Goal: Task Accomplishment & Management: Complete application form

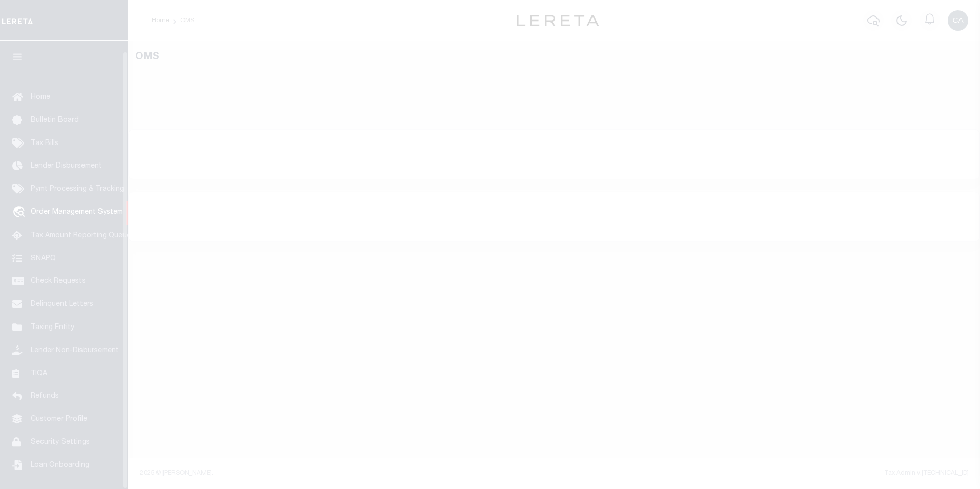
select select "200"
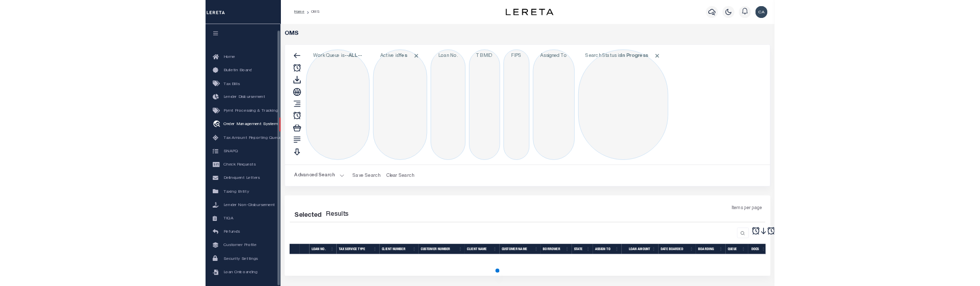
scroll to position [10, 0]
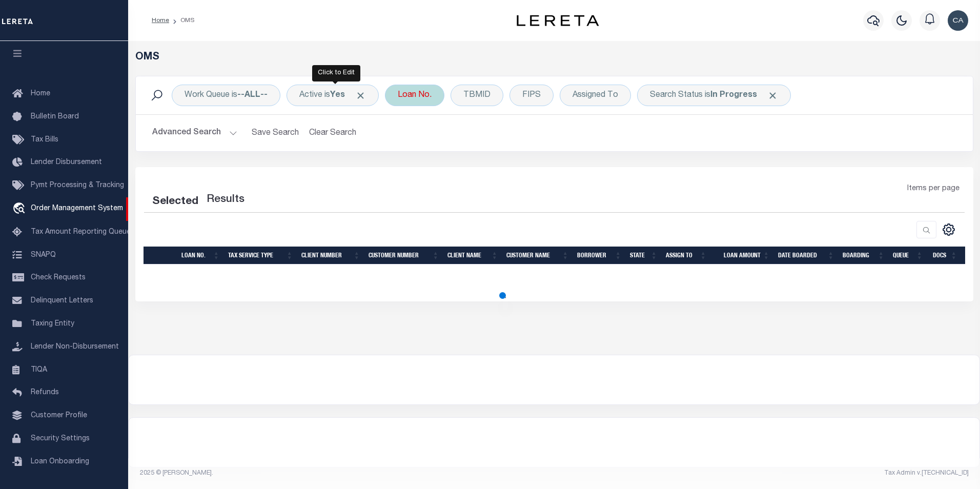
click at [366, 94] on span at bounding box center [360, 95] width 11 height 11
click at [385, 94] on div "Loan No." at bounding box center [414, 96] width 59 height 22
select select "200"
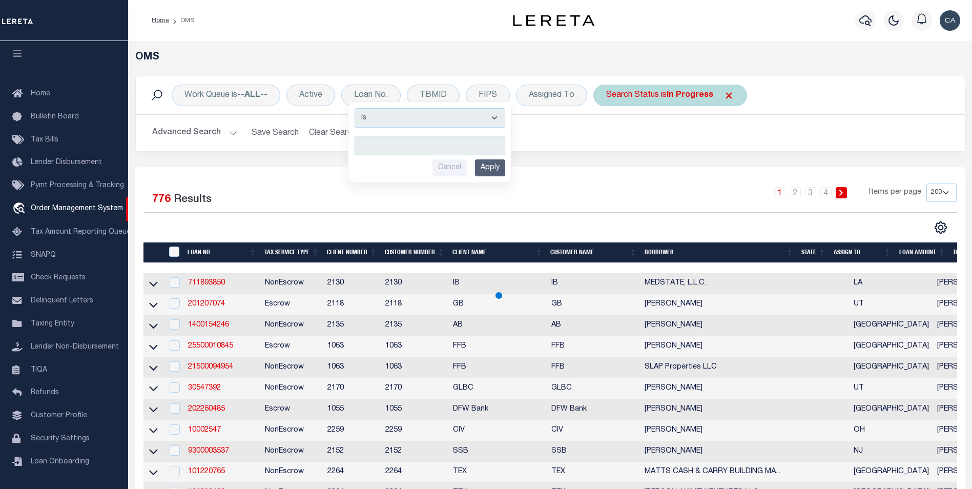
click at [728, 98] on span "Click to Remove" at bounding box center [728, 95] width 11 height 11
click at [730, 124] on h2 "Advanced Search Save Search Clear Search tblSearchTopScreen_dynamictable_____De…" at bounding box center [550, 133] width 813 height 20
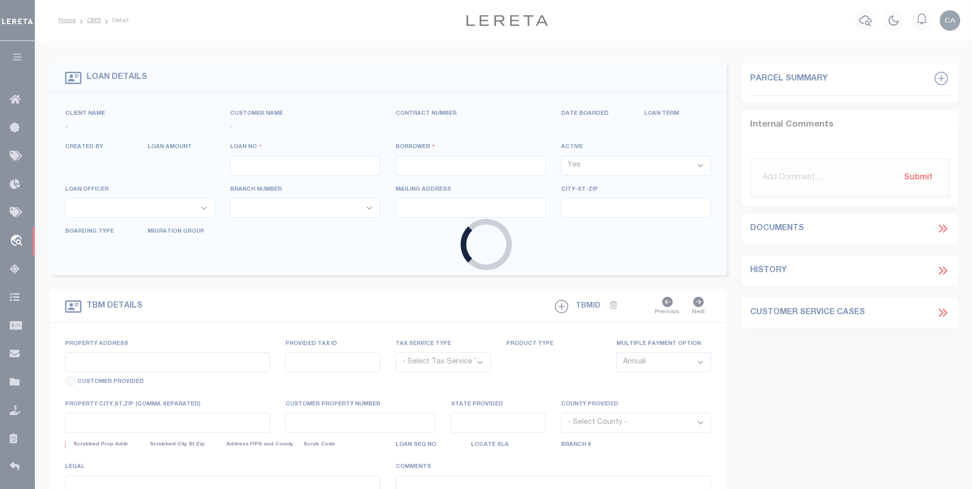
type input "2208501000"
type input "CHAUVIN SUZANNE"
select select
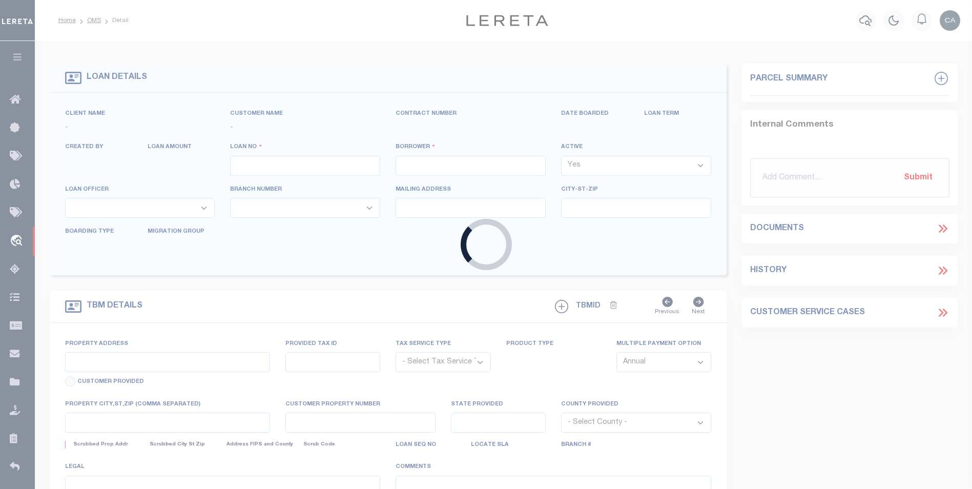
select select
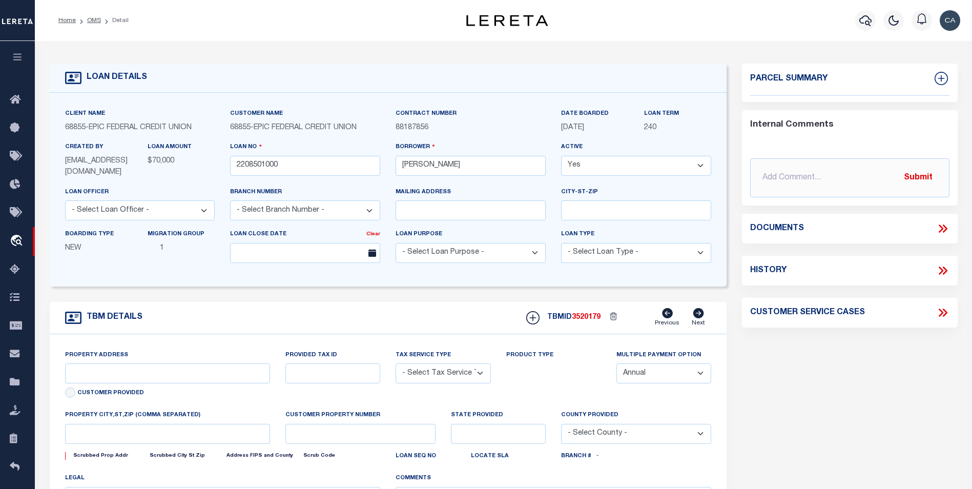
type input "229 LAKE AVENUE"
radio input "true"
select select "NonEscrow"
select select
type input "METAIRIE LA 70005"
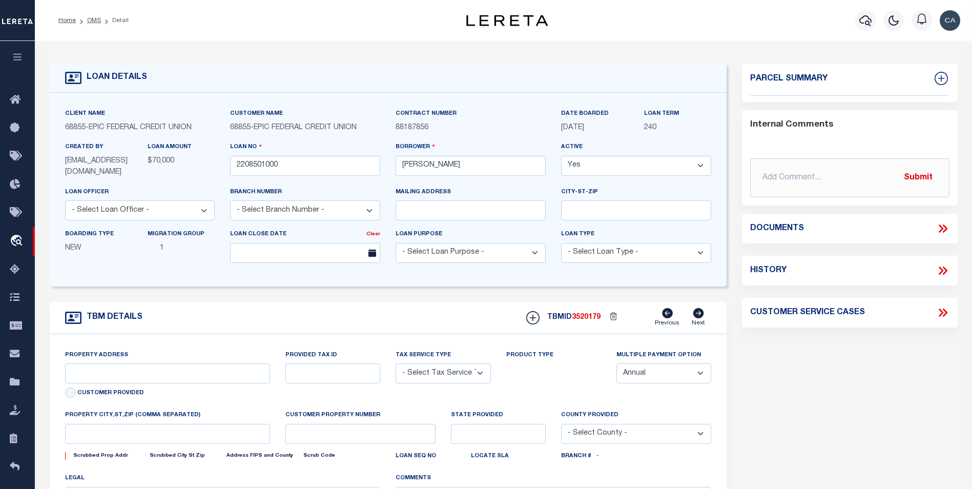
type input "2208501000"
type input "LA"
type textarea "THE EAST 1 4 OF THE NORTHWEST 1 4 OF THE SOUTHEAST 1 4 OF SECTION 31 TOWNSHIP30…"
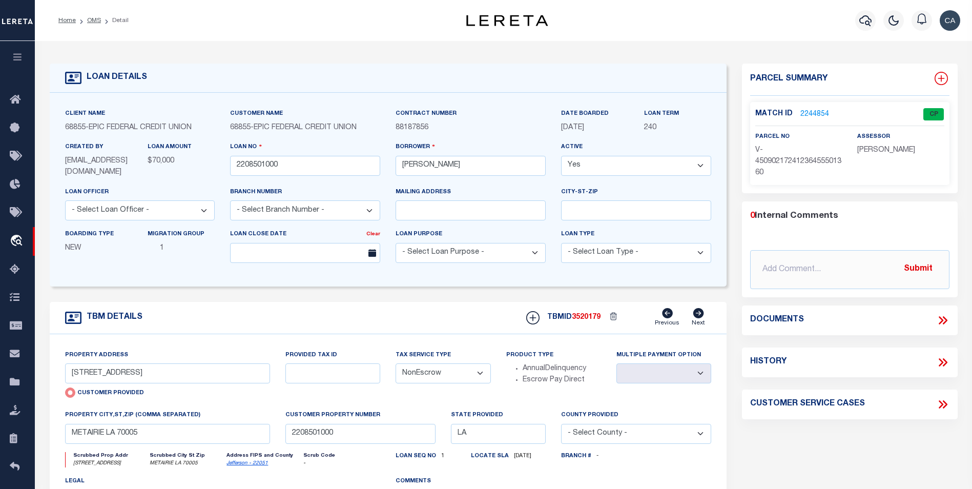
click at [938, 74] on icon at bounding box center [940, 78] width 13 height 13
select select "IP"
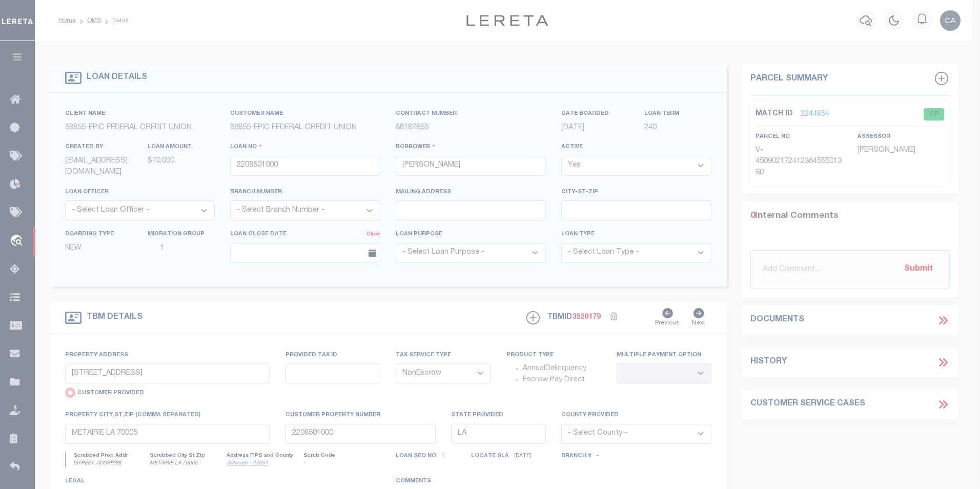
type textarea "-"
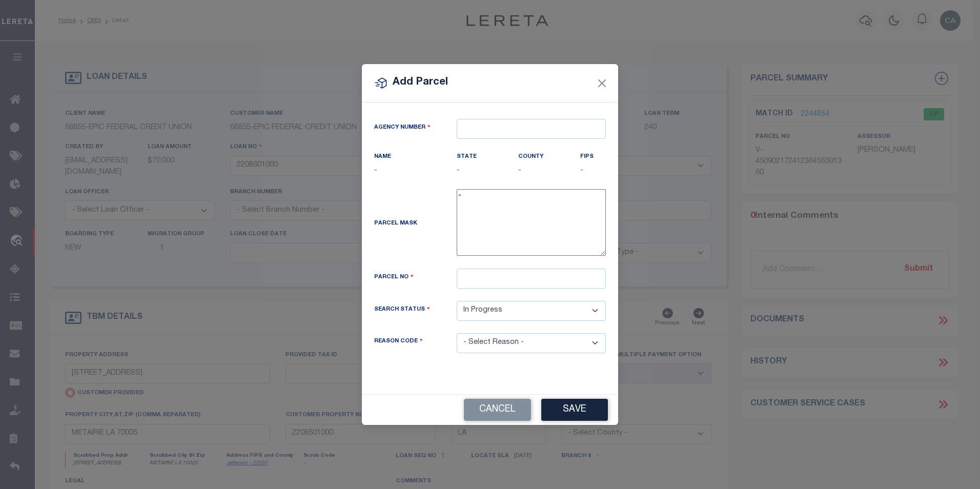
click at [511, 178] on div "County -" at bounding box center [541, 167] width 62 height 33
click at [490, 123] on input "text" at bounding box center [530, 129] width 149 height 20
click at [522, 197] on textarea "-" at bounding box center [530, 222] width 149 height 67
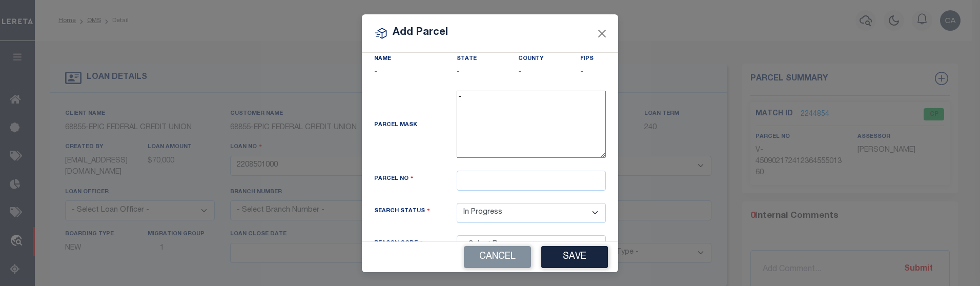
scroll to position [101, 0]
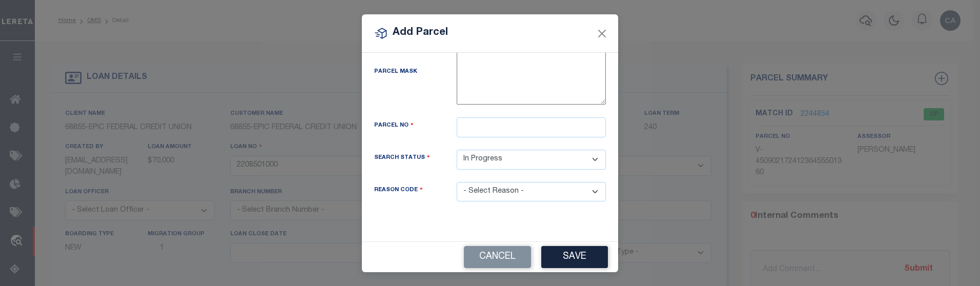
click at [487, 191] on select "- Select Reason - 099 - Other (Provide additional detail) ACT - Agency Changed …" at bounding box center [530, 192] width 149 height 20
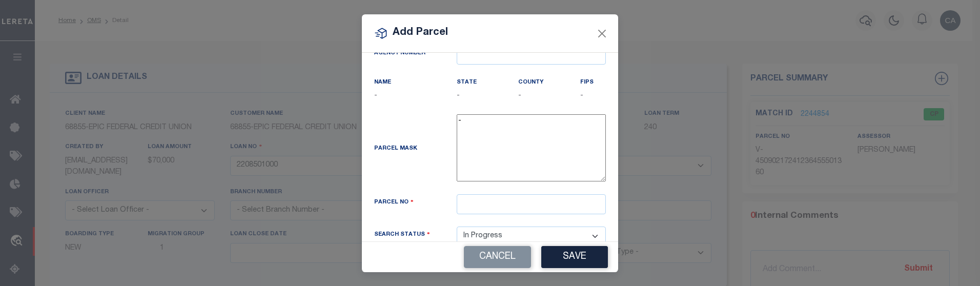
scroll to position [0, 0]
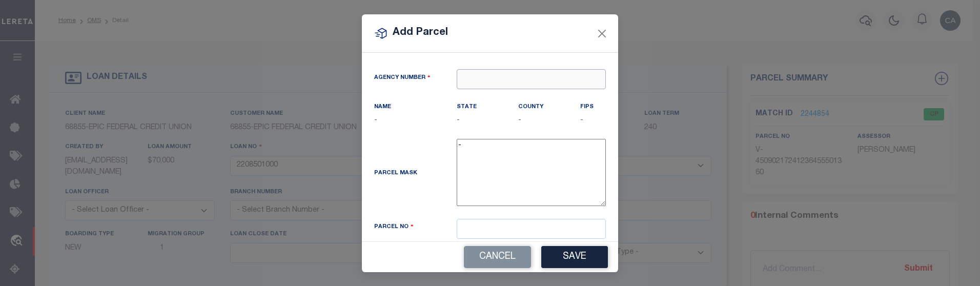
click at [485, 79] on input "text" at bounding box center [530, 79] width 149 height 20
type input "12121212"
click at [501, 174] on textarea "-" at bounding box center [530, 172] width 149 height 67
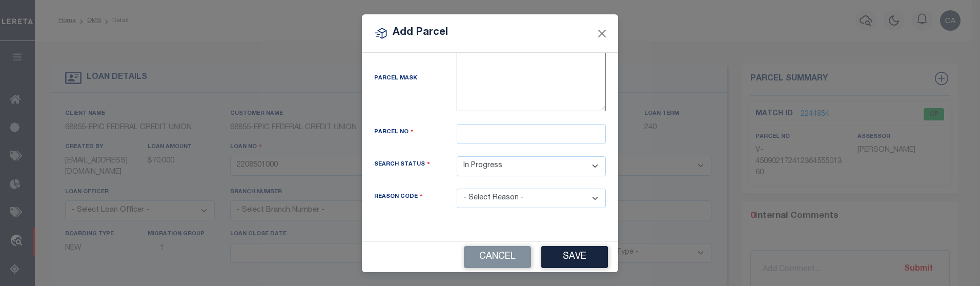
scroll to position [101, 0]
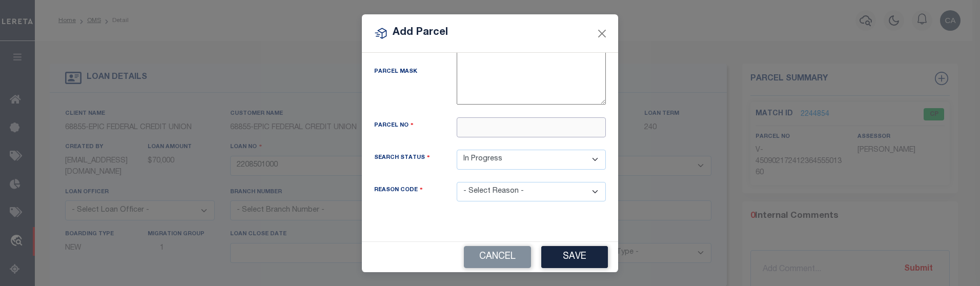
click at [492, 123] on input "text" at bounding box center [530, 127] width 149 height 20
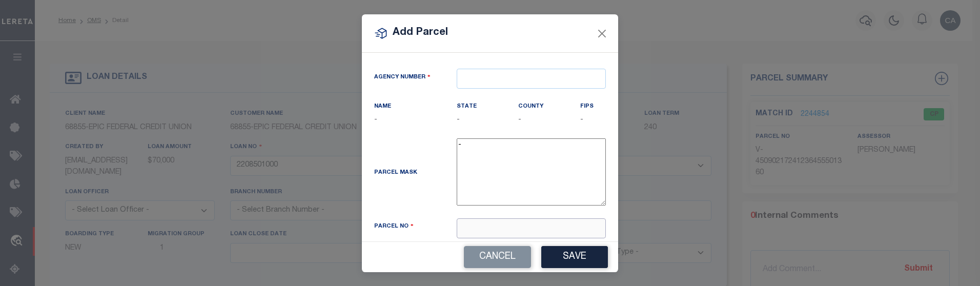
scroll to position [0, 0]
click at [486, 76] on input "text" at bounding box center [530, 79] width 149 height 20
click at [481, 224] on input "text" at bounding box center [530, 229] width 149 height 20
type input "12121212"
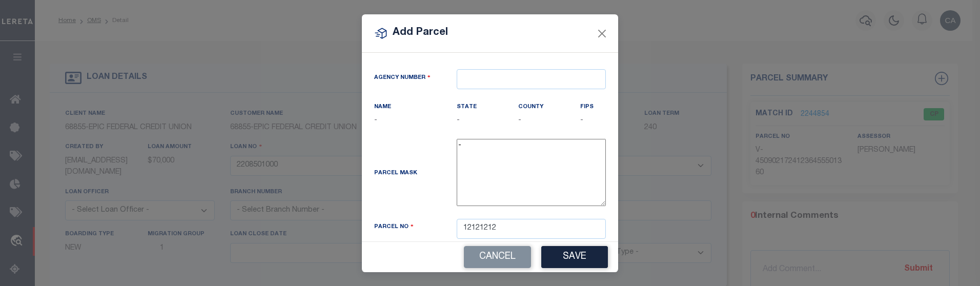
click at [484, 109] on div "State -" at bounding box center [479, 113] width 47 height 25
click at [488, 68] on div "Agency Number Name - State -" at bounding box center [490, 147] width 256 height 189
paste input "250180000"
type input "250180000"
click at [486, 82] on input "text" at bounding box center [530, 79] width 149 height 20
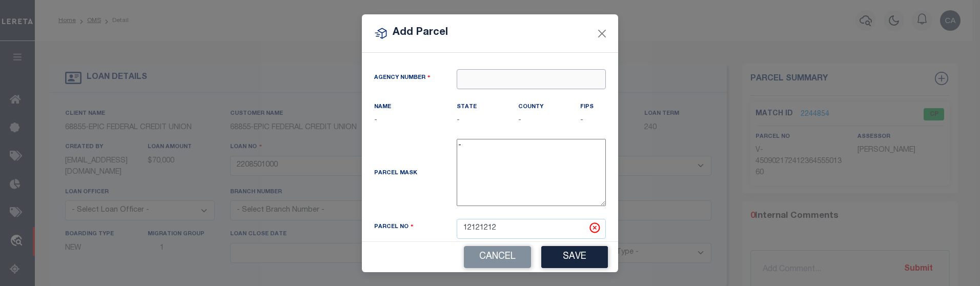
paste input "250180000"
type input "250180000"
click at [476, 85] on input "text" at bounding box center [530, 79] width 149 height 20
paste input "250180000"
type input "250180000"
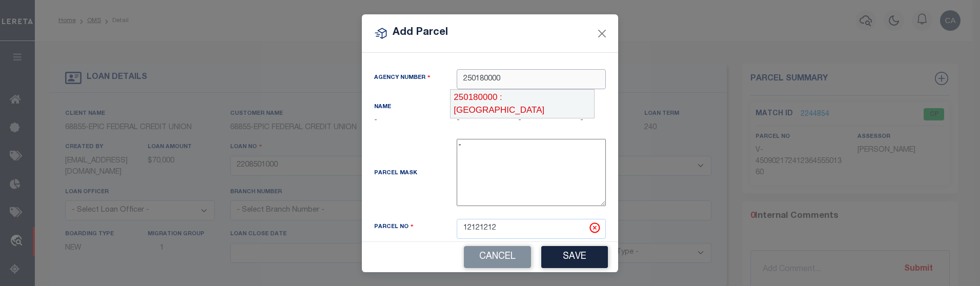
scroll to position [1, 0]
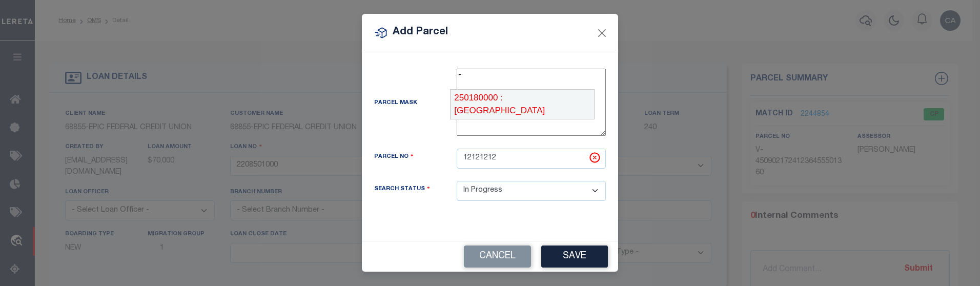
click at [493, 100] on div "250180000 : GLACIER COUNTY" at bounding box center [521, 104] width 143 height 29
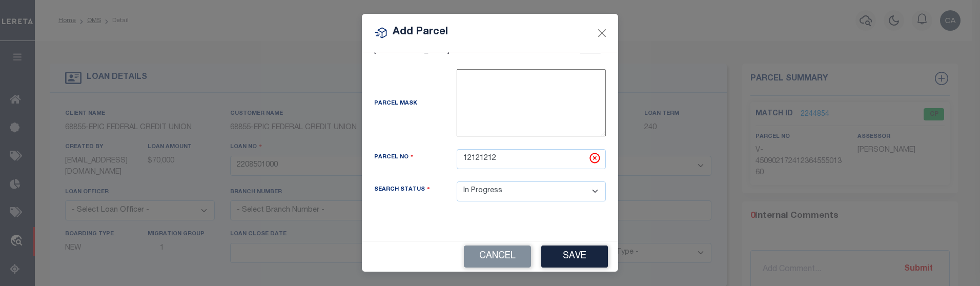
scroll to position [80, 0]
type input "250180000"
click at [525, 166] on input "12121212" at bounding box center [530, 158] width 149 height 20
click at [576, 261] on button "Save" at bounding box center [574, 256] width 67 height 22
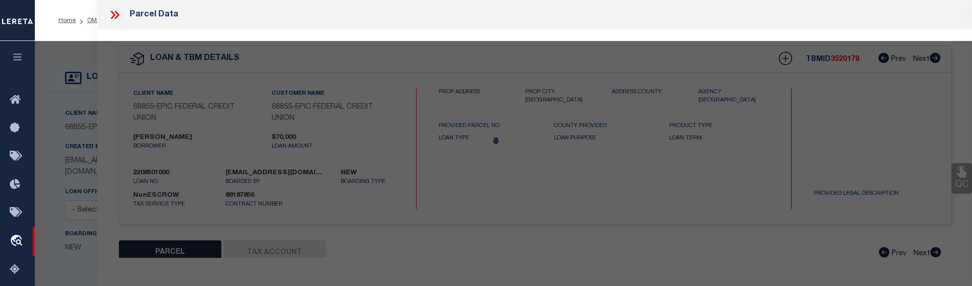
select select "AS"
checkbox input "false"
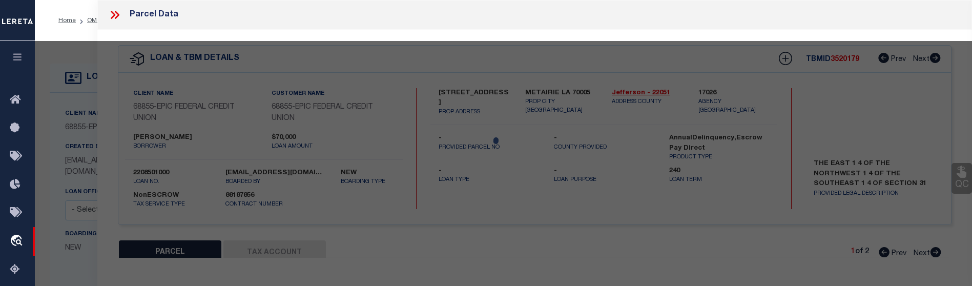
select select "IP"
checkbox input "false"
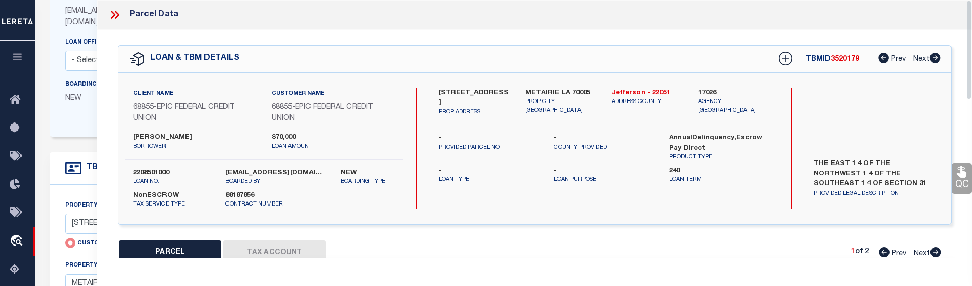
scroll to position [141, 0]
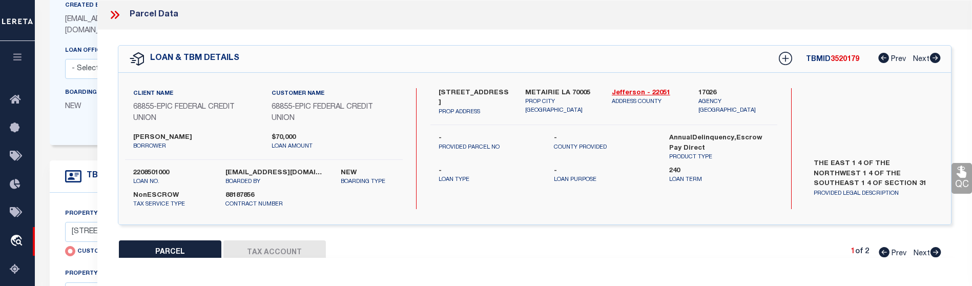
click at [121, 19] on icon at bounding box center [114, 14] width 13 height 13
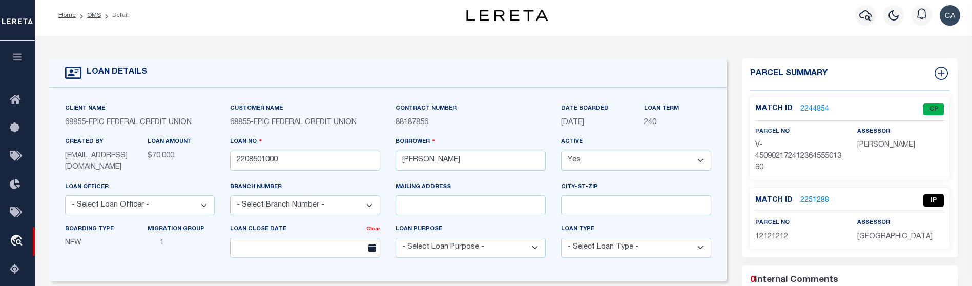
scroll to position [0, 0]
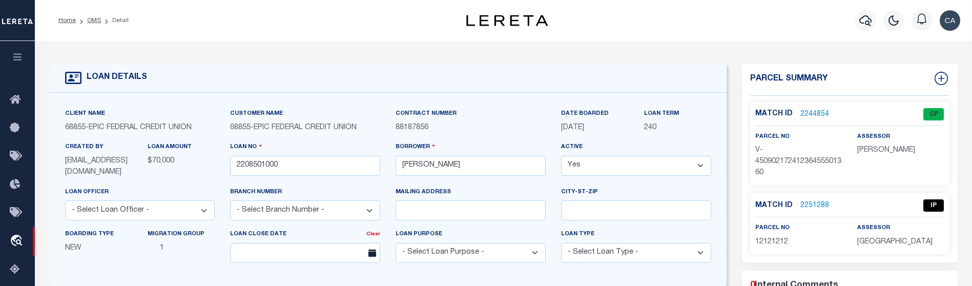
click at [807, 203] on link "2251288" at bounding box center [814, 205] width 29 height 11
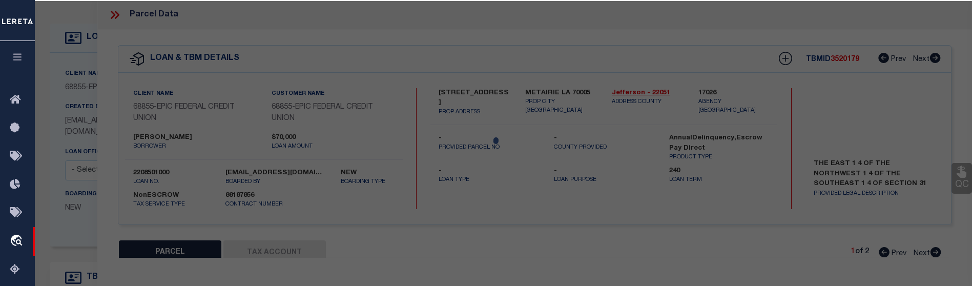
select select "AS"
checkbox input "false"
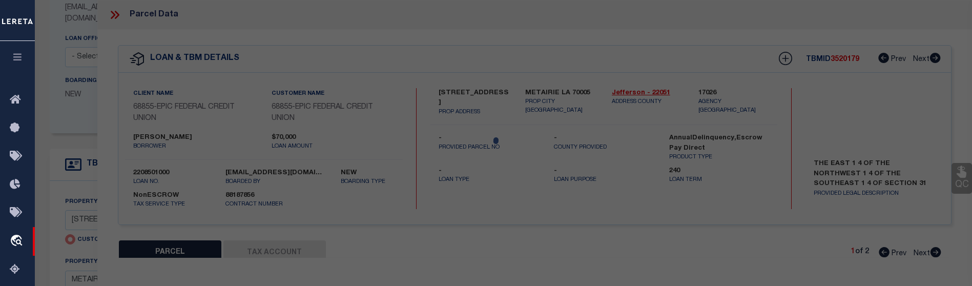
select select "IP"
checkbox input "false"
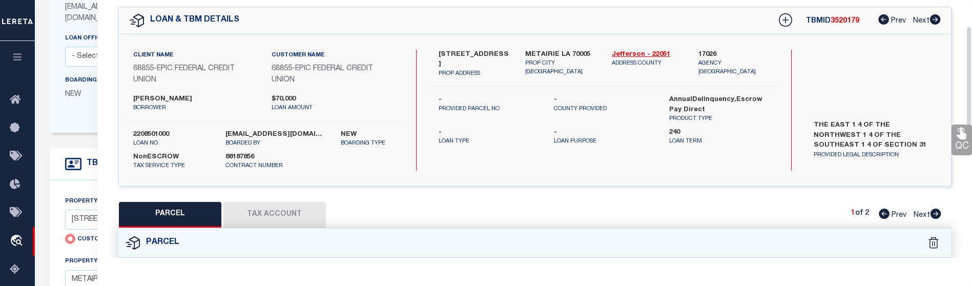
scroll to position [205, 0]
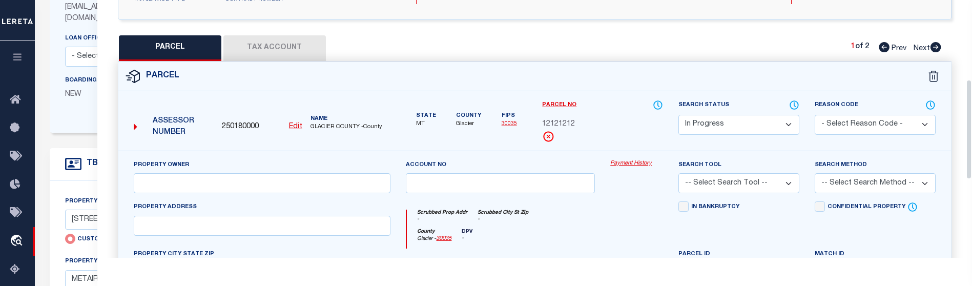
click at [237, 123] on span "250180000" at bounding box center [240, 126] width 37 height 11
copy span "250180000"
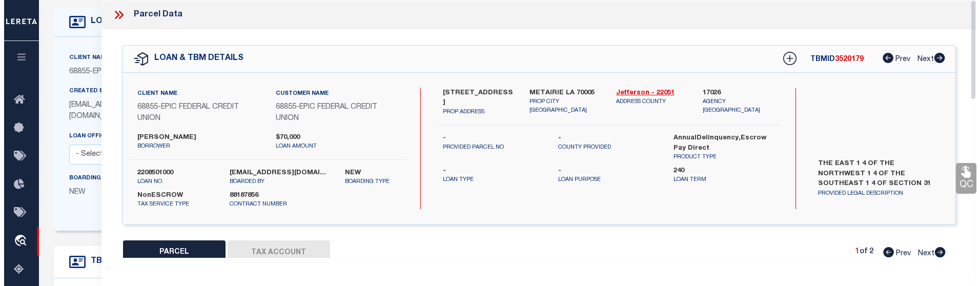
scroll to position [0, 0]
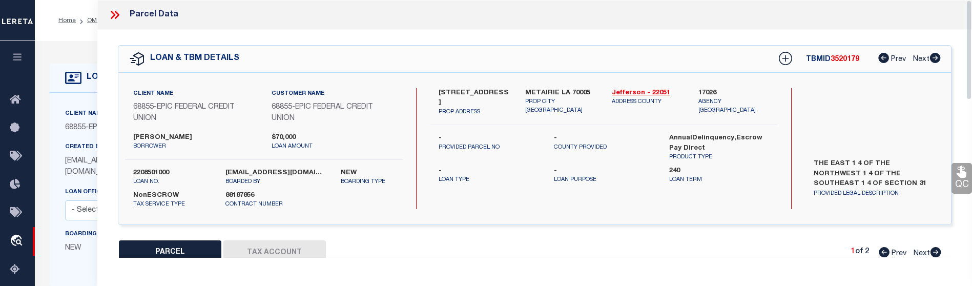
click at [121, 17] on div at bounding box center [119, 14] width 22 height 13
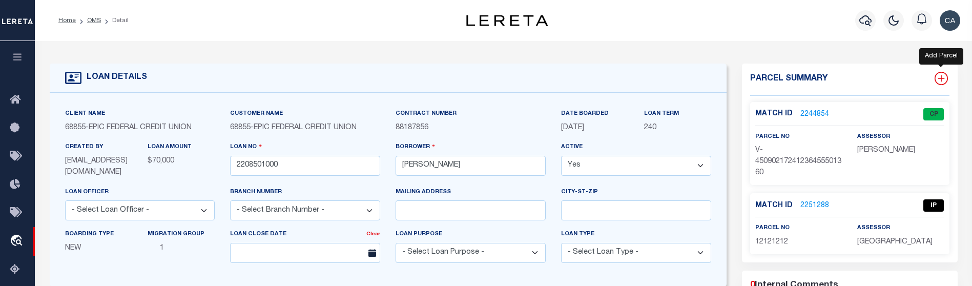
click at [938, 78] on icon at bounding box center [941, 78] width 7 height 7
select select "IP"
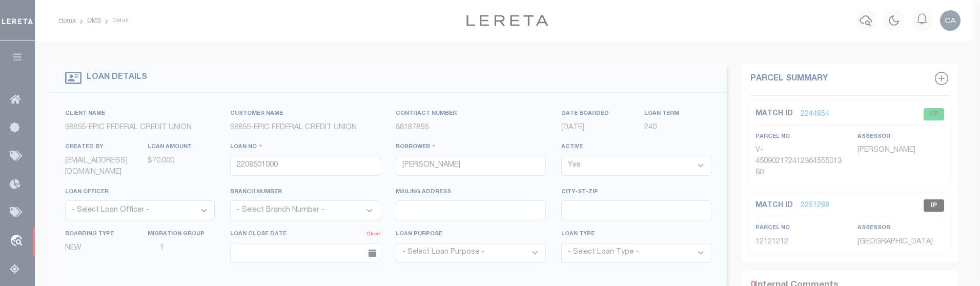
type textarea "-"
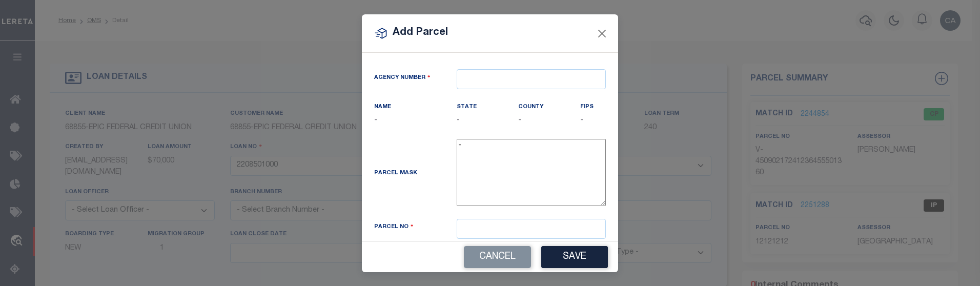
click at [459, 53] on div "Agency Number Name - State -" at bounding box center [490, 147] width 256 height 189
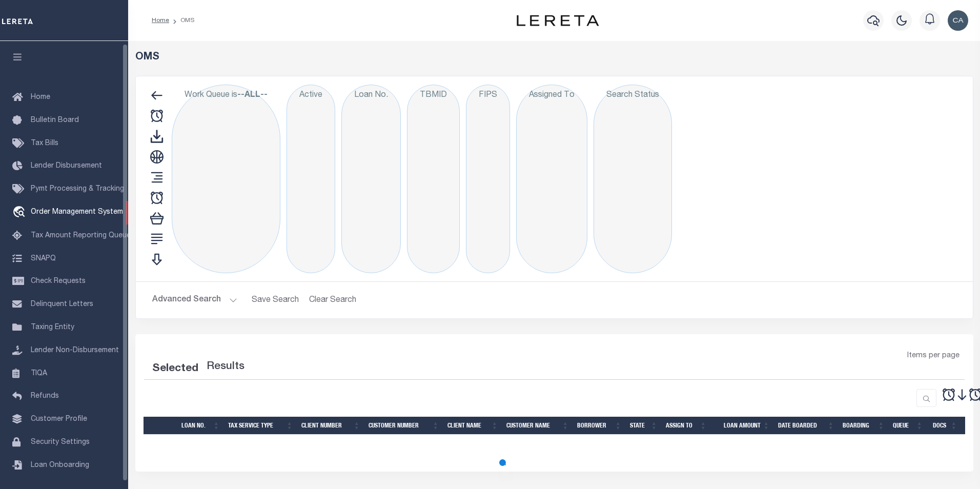
scroll to position [3, 0]
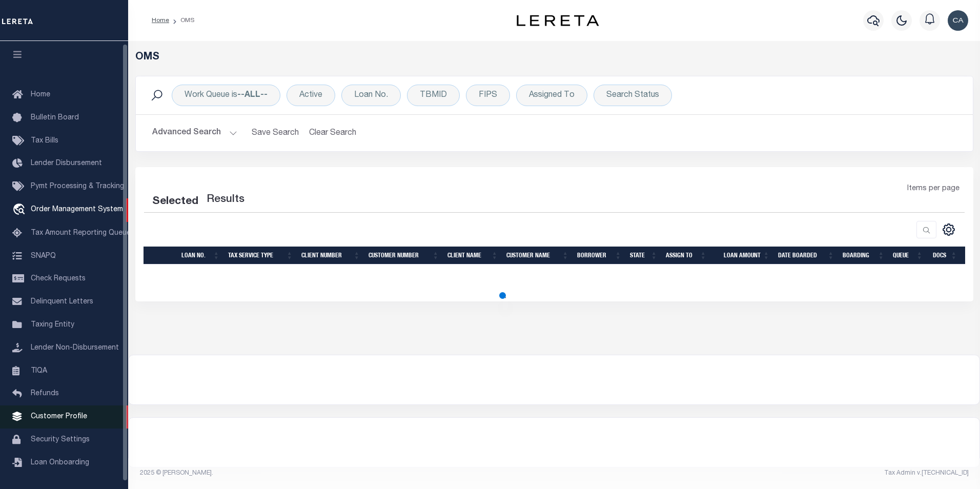
click at [106, 419] on link "Customer Profile" at bounding box center [64, 416] width 128 height 23
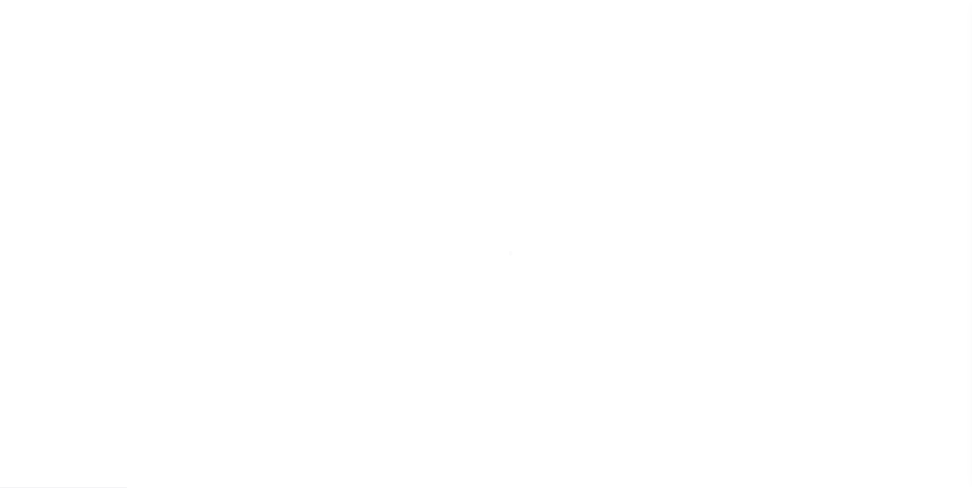
scroll to position [10, 0]
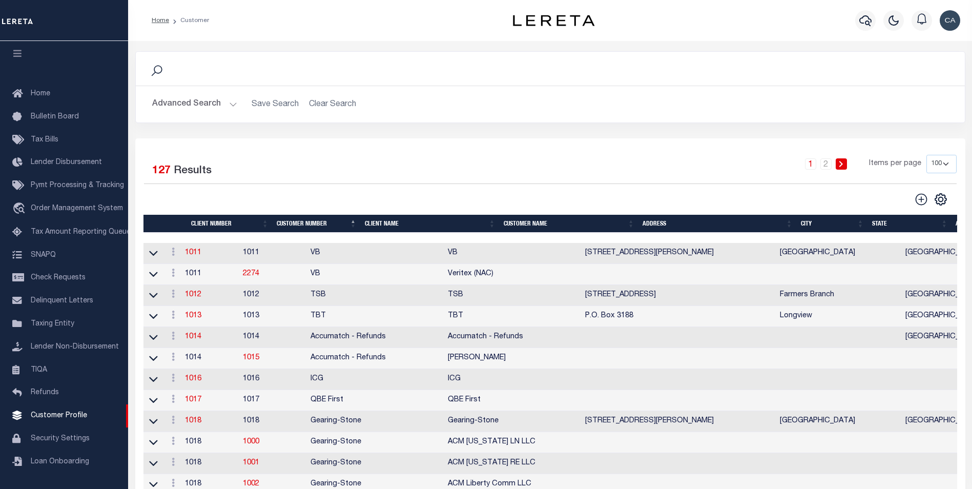
click at [193, 113] on button "Advanced Search" at bounding box center [194, 104] width 85 height 20
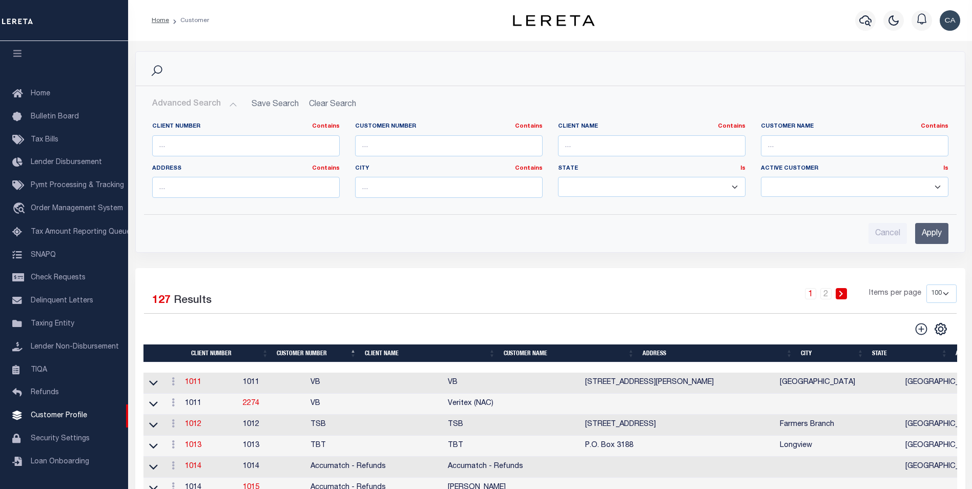
click at [203, 133] on div "Client Number Contains Contains Is" at bounding box center [246, 139] width 188 height 34
click at [209, 139] on input "text" at bounding box center [246, 145] width 188 height 21
type input "2170"
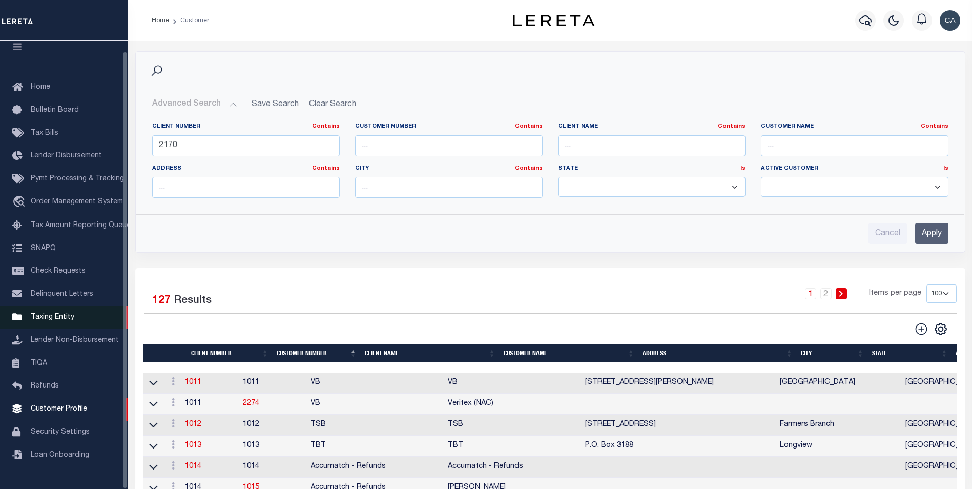
click at [75, 316] on link "Taxing Entity" at bounding box center [64, 317] width 128 height 23
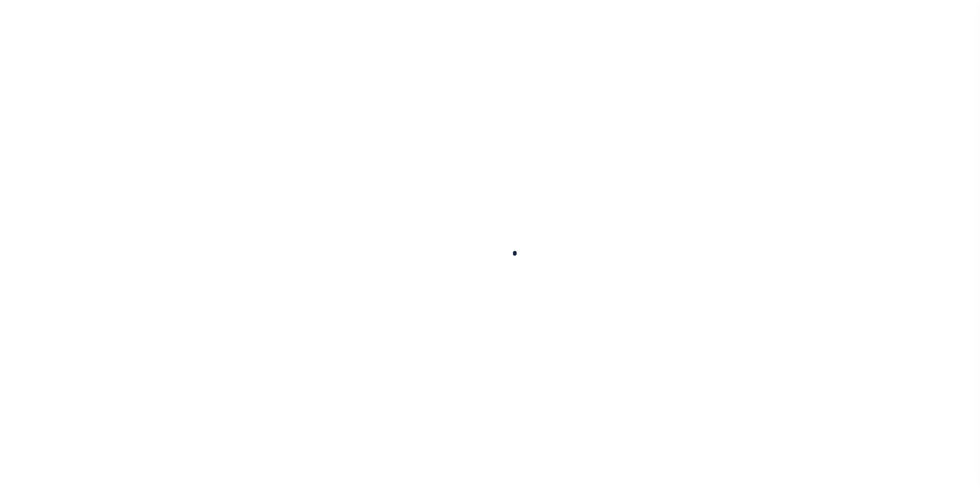
select select
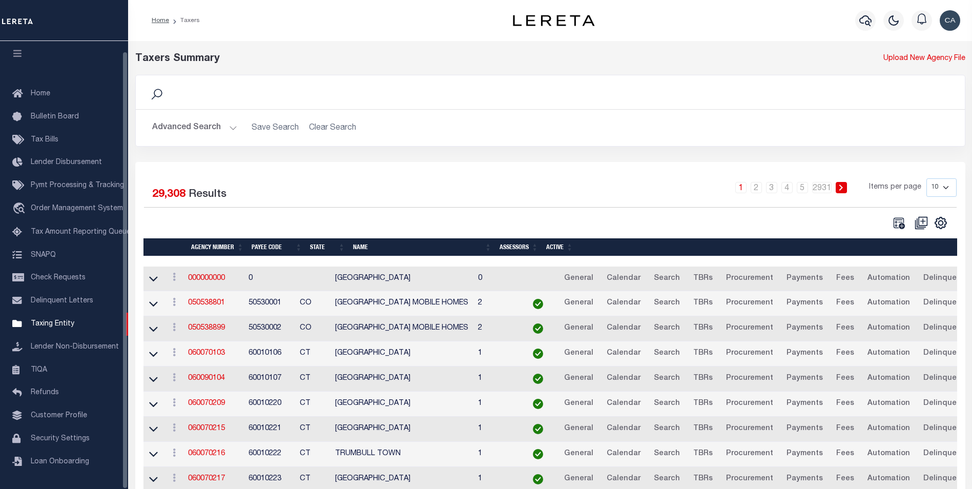
click at [198, 129] on button "Advanced Search" at bounding box center [194, 128] width 85 height 20
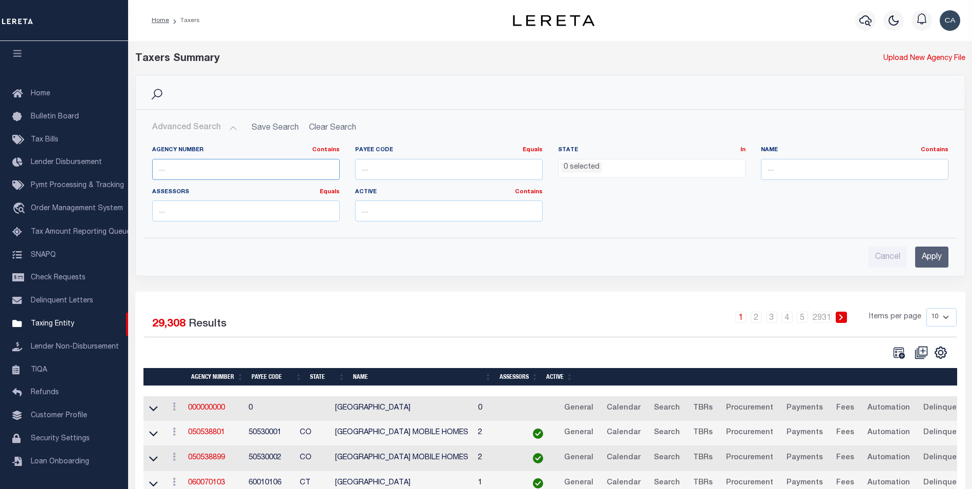
click at [212, 168] on input "text" at bounding box center [246, 169] width 188 height 21
type input "2170"
click at [943, 250] on input "Apply" at bounding box center [931, 256] width 33 height 21
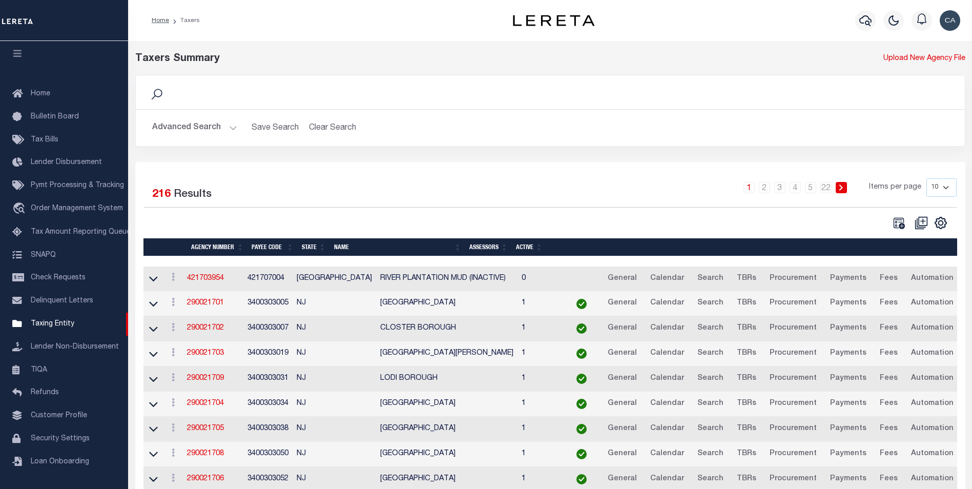
click at [208, 128] on button "Advanced Search" at bounding box center [194, 128] width 85 height 20
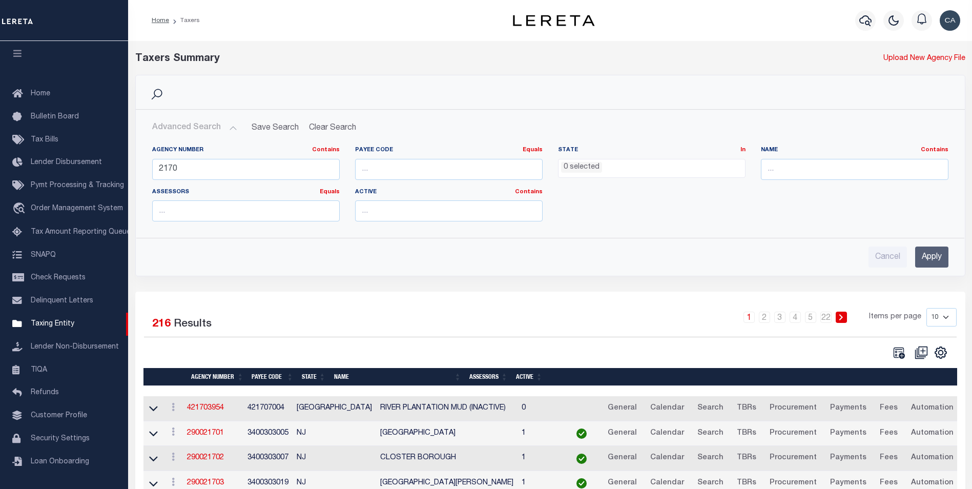
click at [262, 181] on div "Agency Number Contains Contains Is 2170" at bounding box center [245, 167] width 203 height 42
click at [265, 177] on input "2170" at bounding box center [246, 169] width 188 height 21
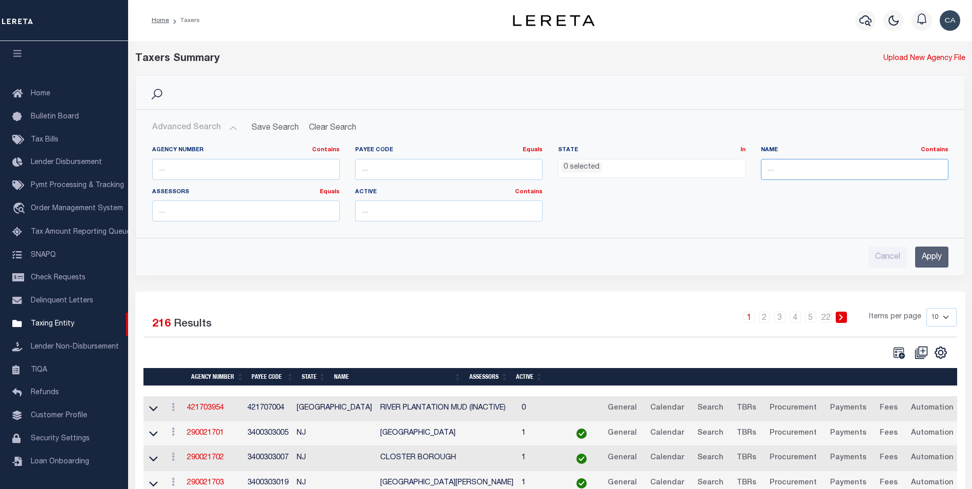
click at [772, 164] on input "text" at bounding box center [855, 169] width 188 height 21
type input "glacier"
click at [937, 247] on input "Apply" at bounding box center [931, 256] width 33 height 21
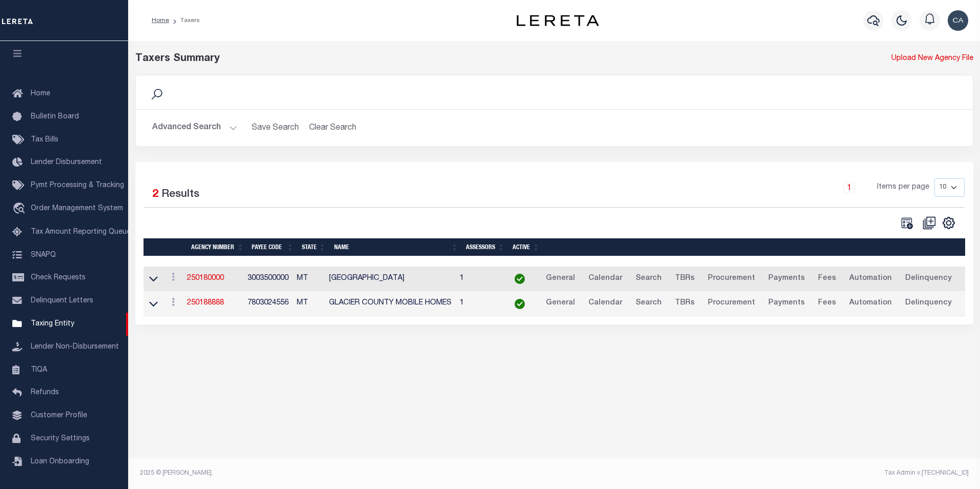
click at [159, 282] on link at bounding box center [154, 278] width 12 height 7
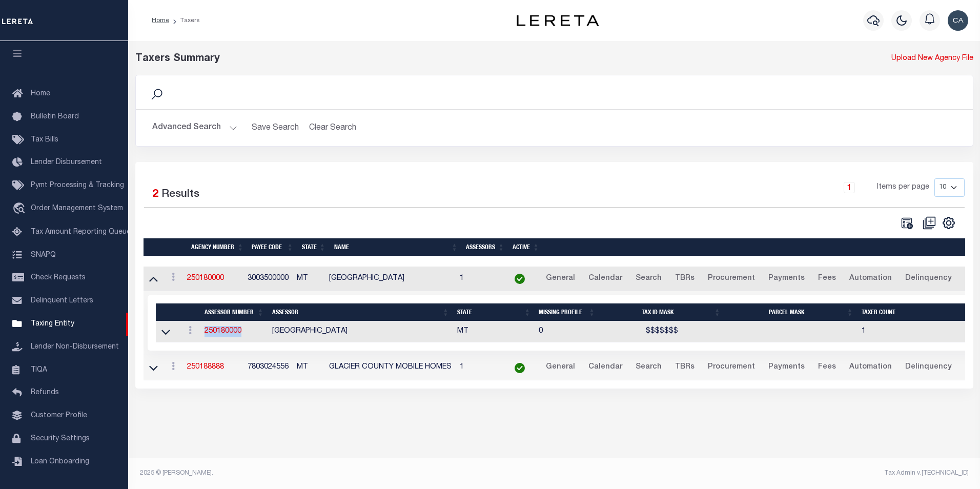
drag, startPoint x: 243, startPoint y: 329, endPoint x: 199, endPoint y: 332, distance: 44.2
click at [200, 332] on td "250180000" at bounding box center [234, 331] width 68 height 21
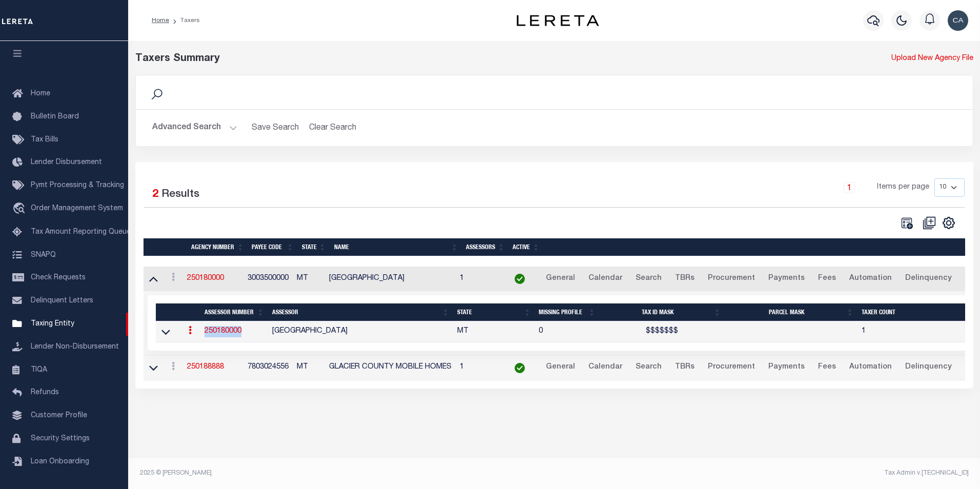
copy link "250180000"
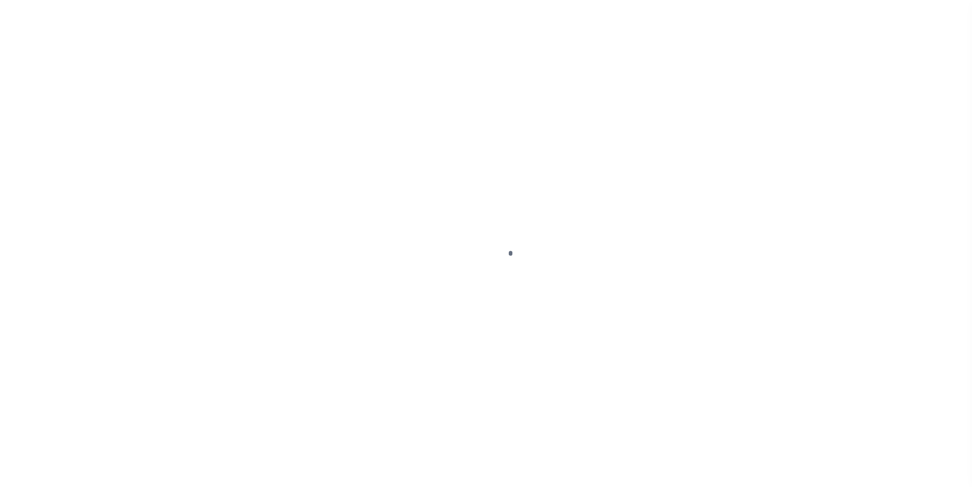
scroll to position [10, 0]
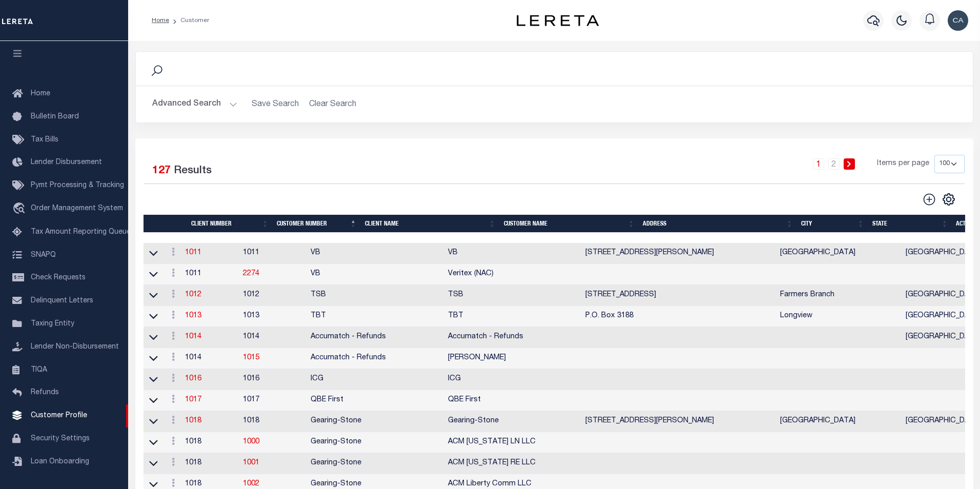
click at [191, 98] on button "Advanced Search" at bounding box center [194, 104] width 85 height 20
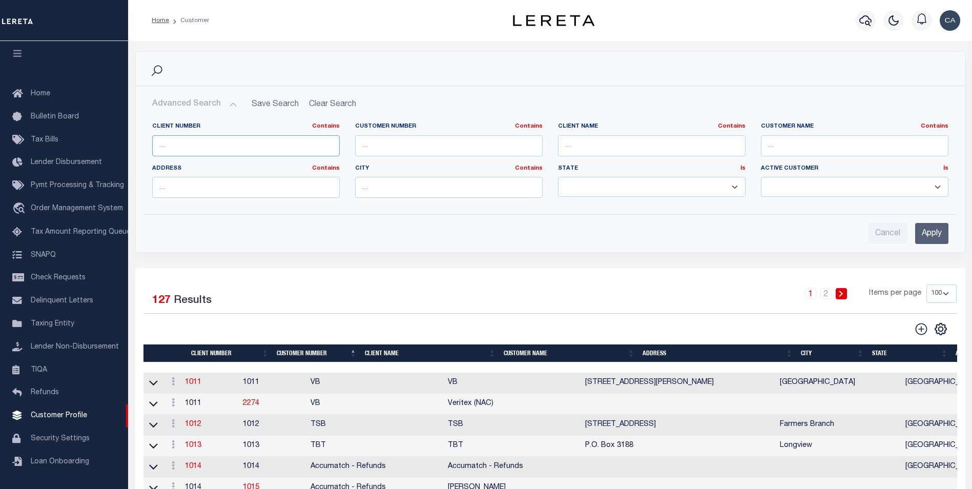
click at [213, 140] on input "text" at bounding box center [246, 145] width 188 height 21
type input "2170"
click at [932, 230] on input "Apply" at bounding box center [931, 233] width 33 height 21
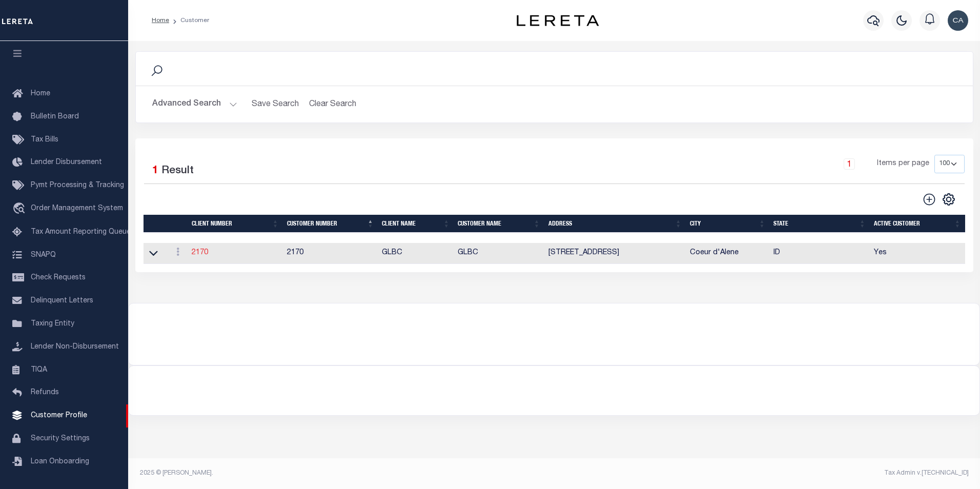
click at [198, 254] on link "2170" at bounding box center [200, 252] width 16 height 7
select select
type input "GLBC"
type input "2170"
type input "GLBC"
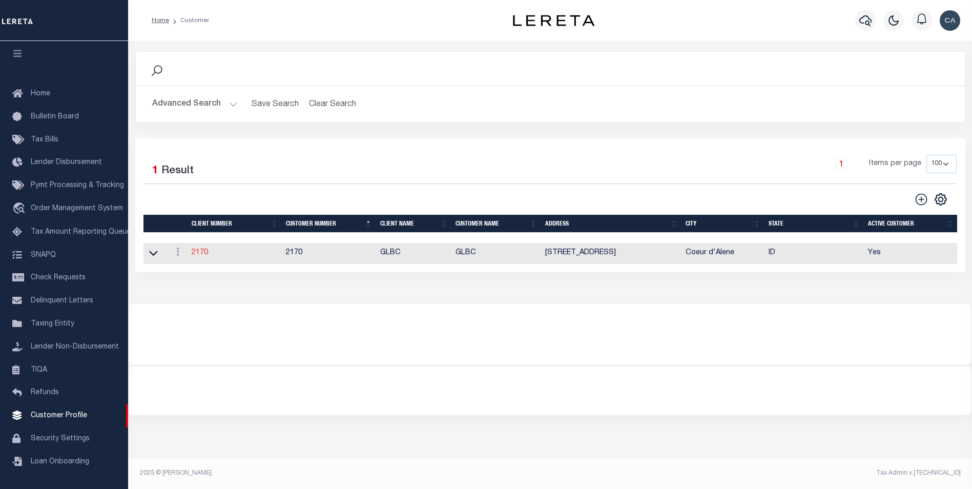
type input "[PERSON_NAME]"
select select "Commercial"
type input "[PERSON_NAME]"
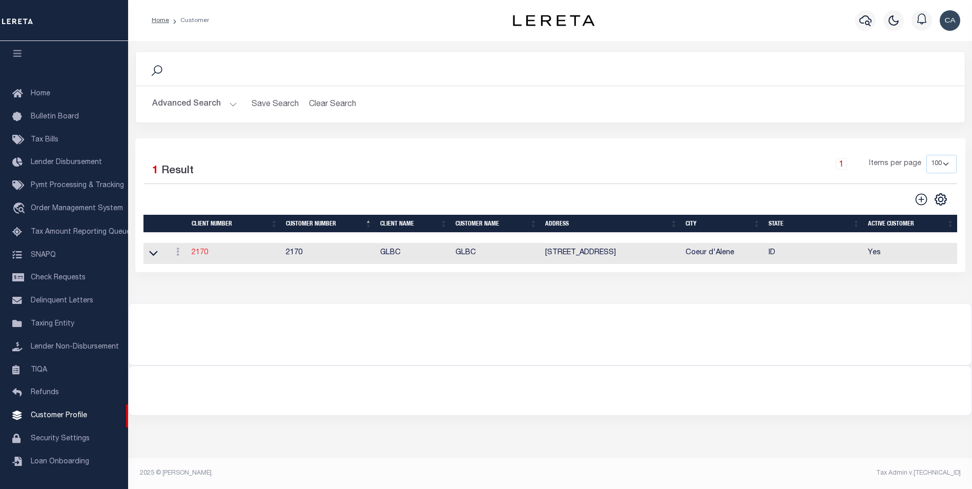
checkbox input "true"
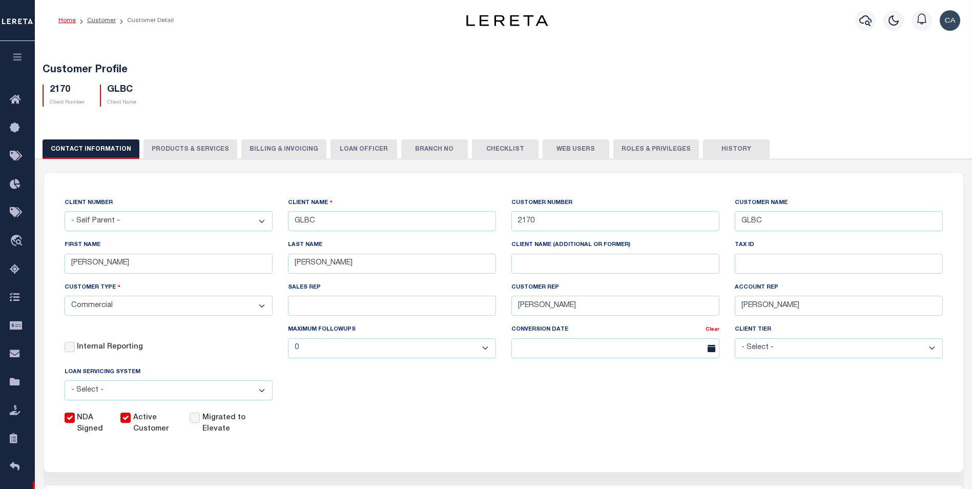
click at [191, 143] on button "PRODUCTS & SERVICES" at bounding box center [190, 148] width 94 height 19
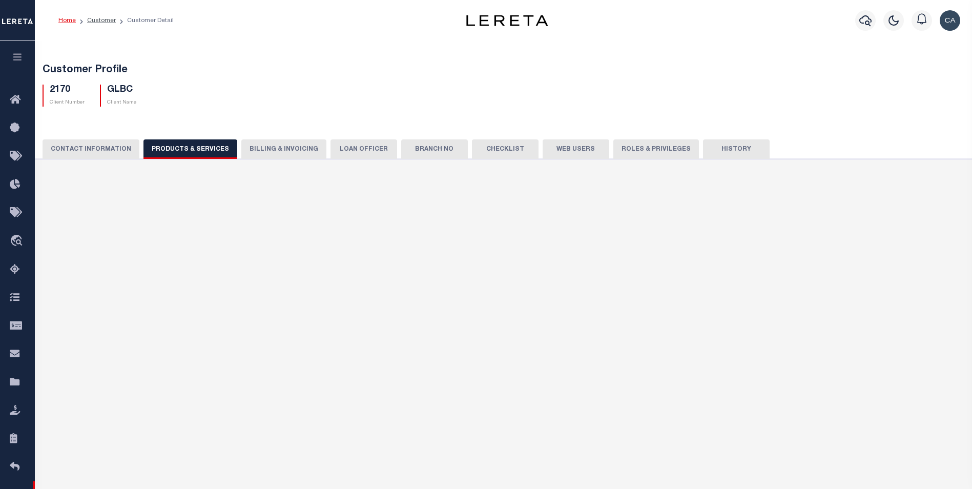
select select "STX"
radio input "true"
checkbox input "true"
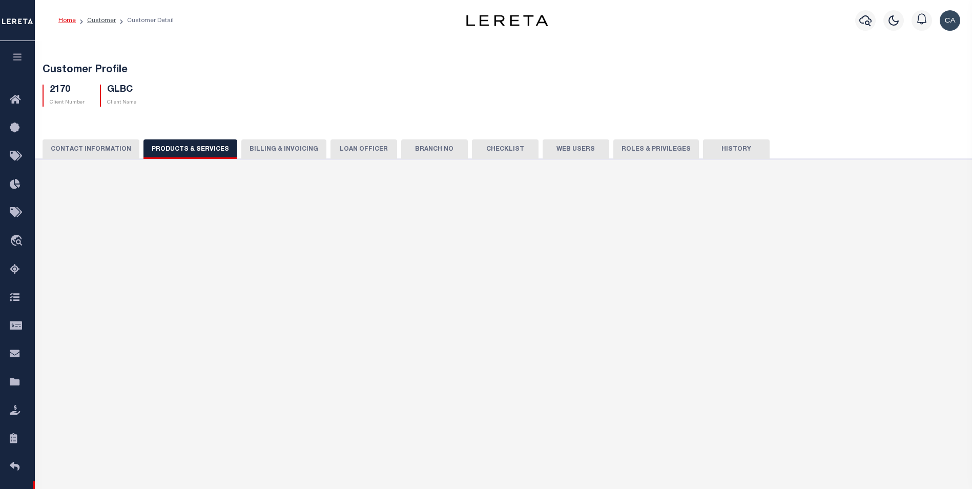
checkbox input "true"
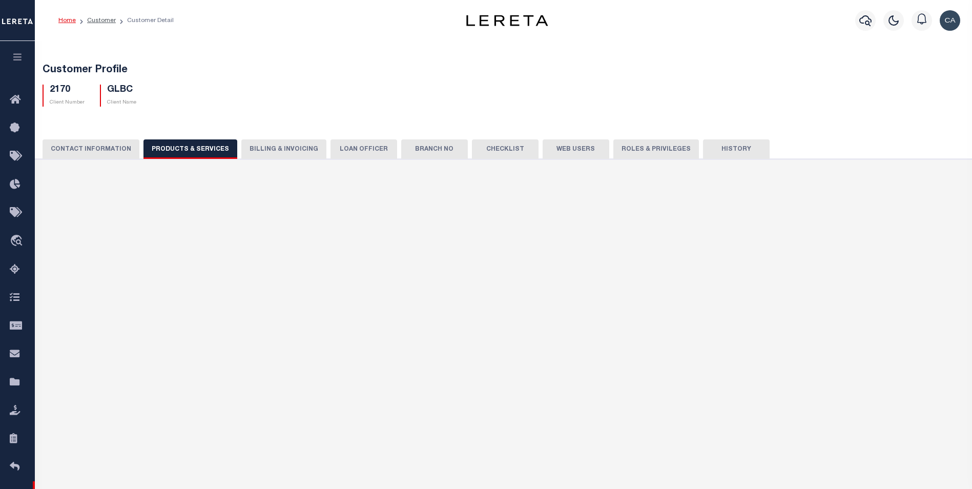
checkbox input "true"
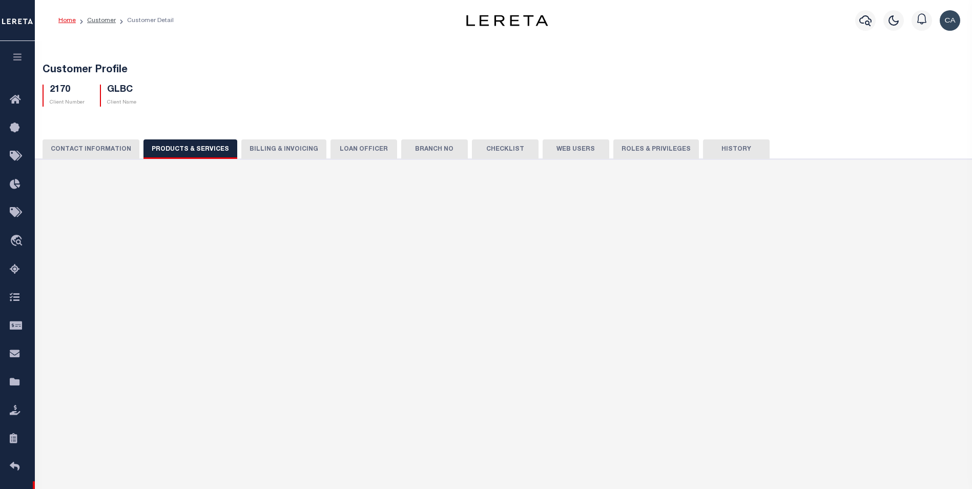
checkbox input "true"
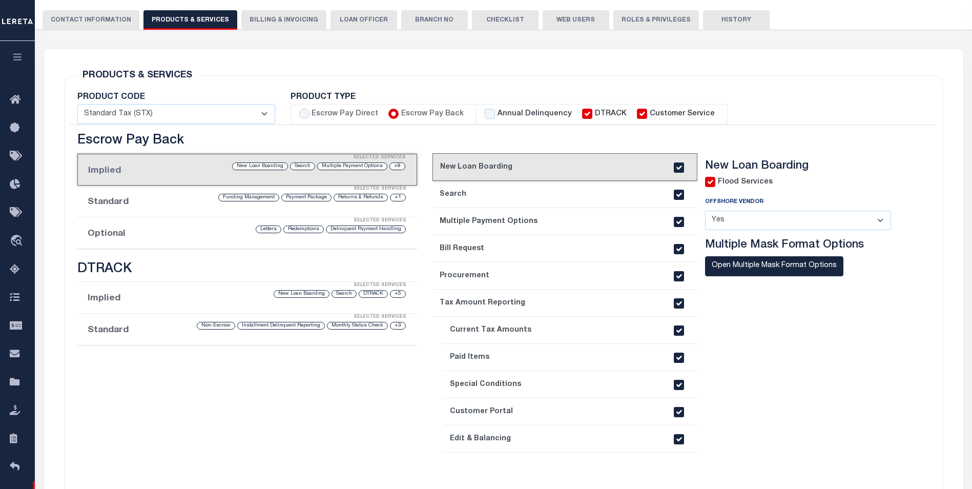
scroll to position [154, 0]
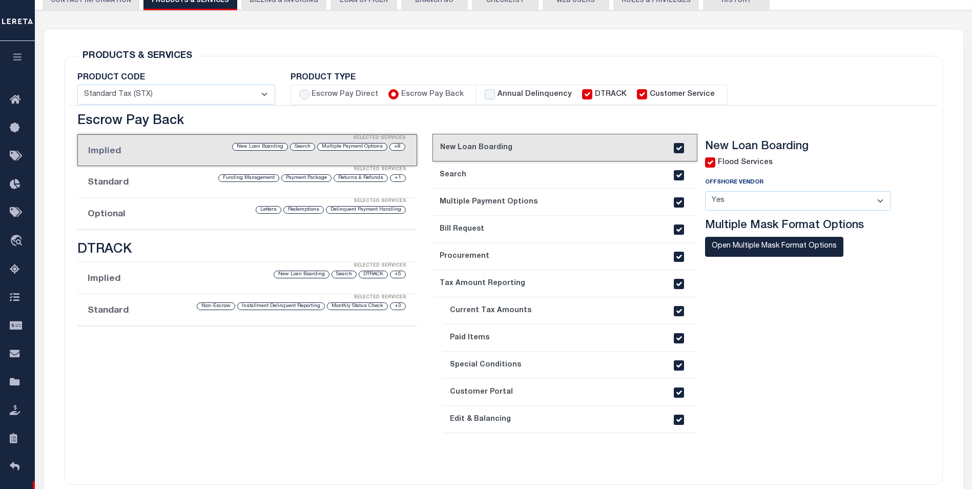
click at [184, 172] on div "Selected Services" at bounding box center [258, 169] width 340 height 20
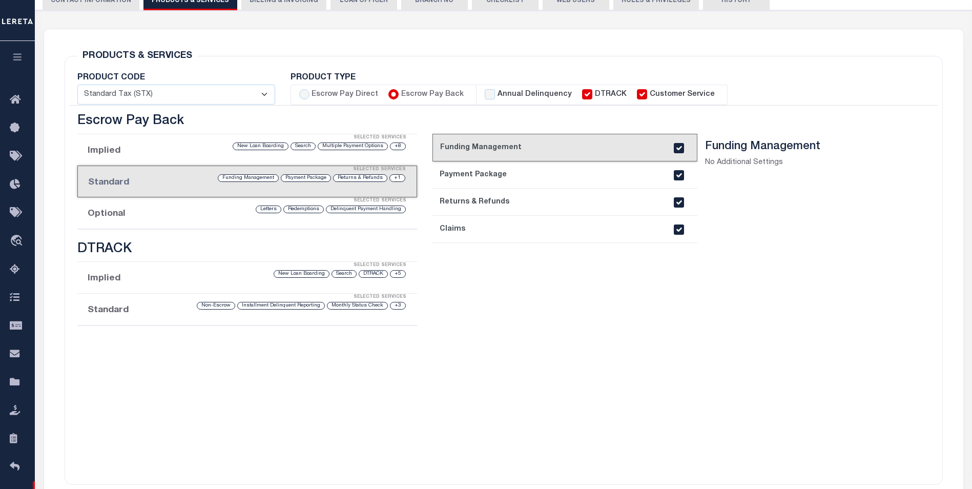
click at [196, 205] on div "Selected Services" at bounding box center [258, 201] width 340 height 20
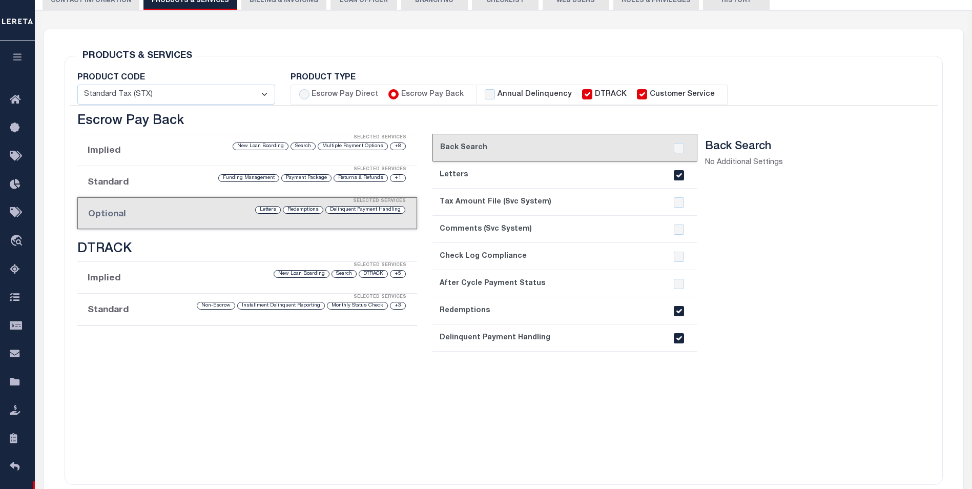
click at [202, 163] on div "Selected Services" at bounding box center [258, 169] width 340 height 20
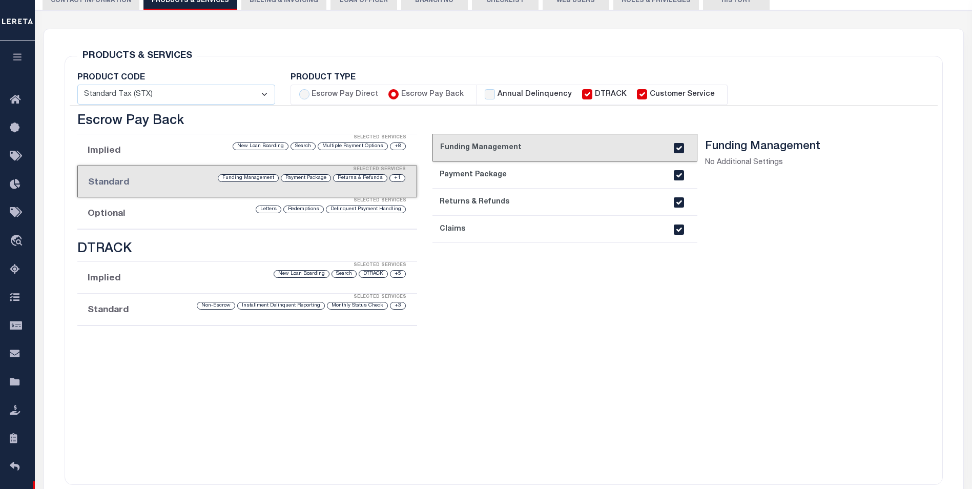
click at [214, 212] on div "Delinquent Payment Handling Redemptions Letters" at bounding box center [286, 209] width 239 height 10
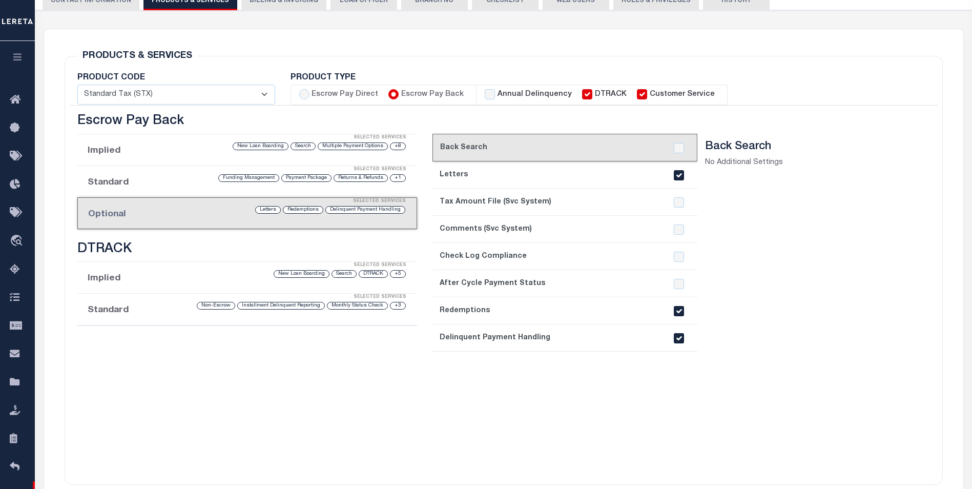
click at [217, 156] on li "Implied Selected Services +8 Multiple Payment Options Search New Loan Boarding" at bounding box center [247, 150] width 340 height 32
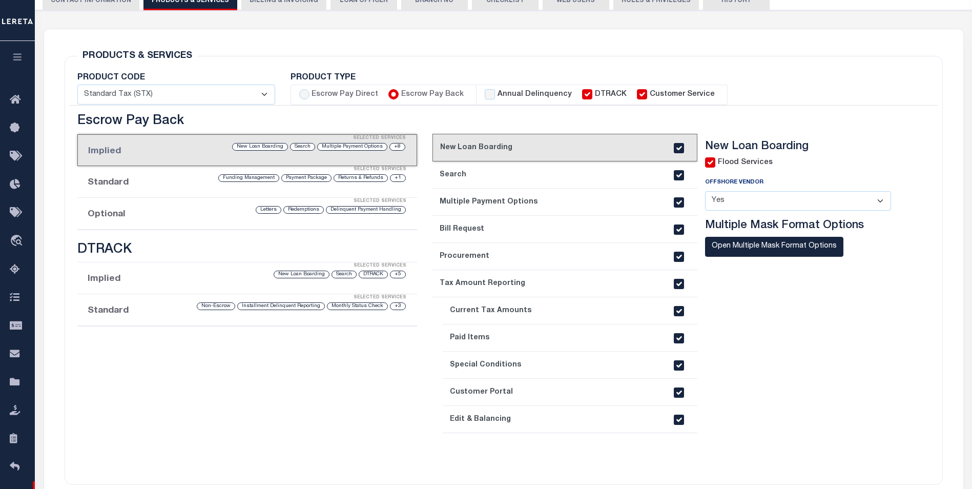
click at [209, 179] on div "Selected Services" at bounding box center [258, 169] width 340 height 20
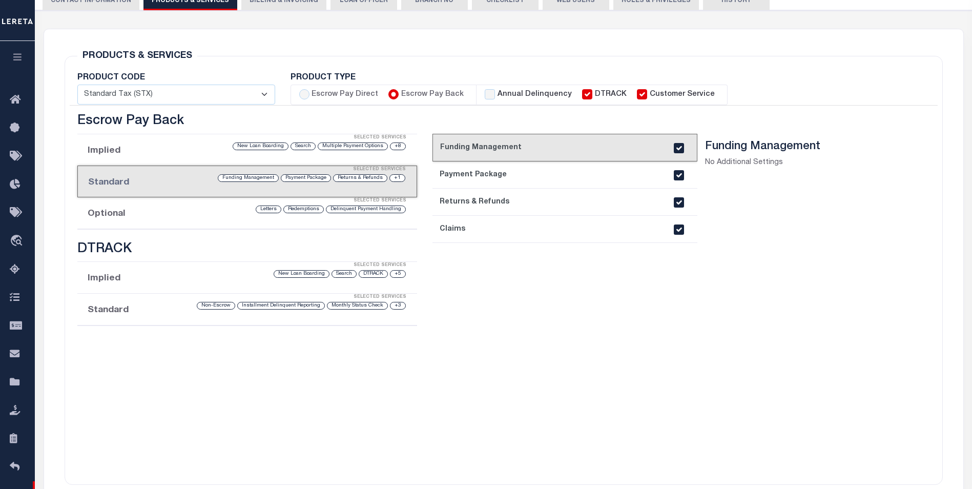
click at [211, 202] on div "Selected Services" at bounding box center [258, 201] width 340 height 20
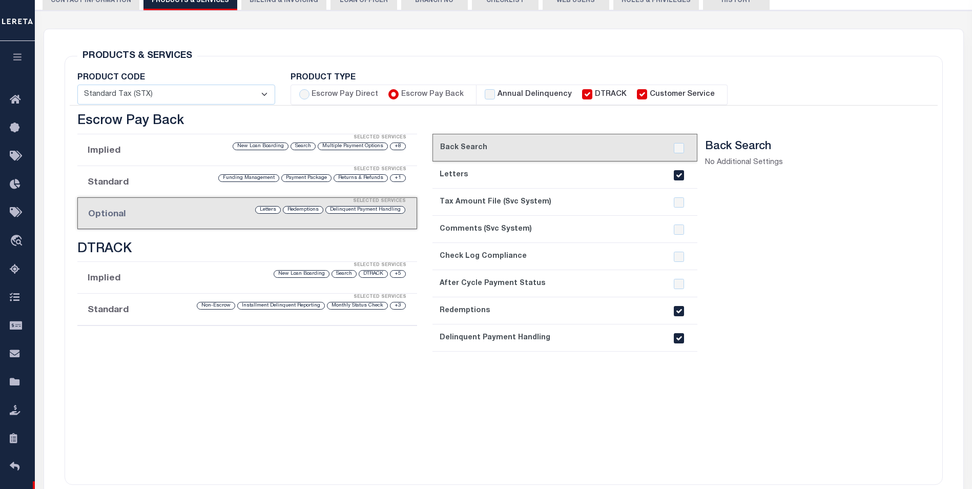
click at [219, 282] on li "Implied Selected Services +5 DTRACK Search New Loan Boarding" at bounding box center [247, 278] width 340 height 32
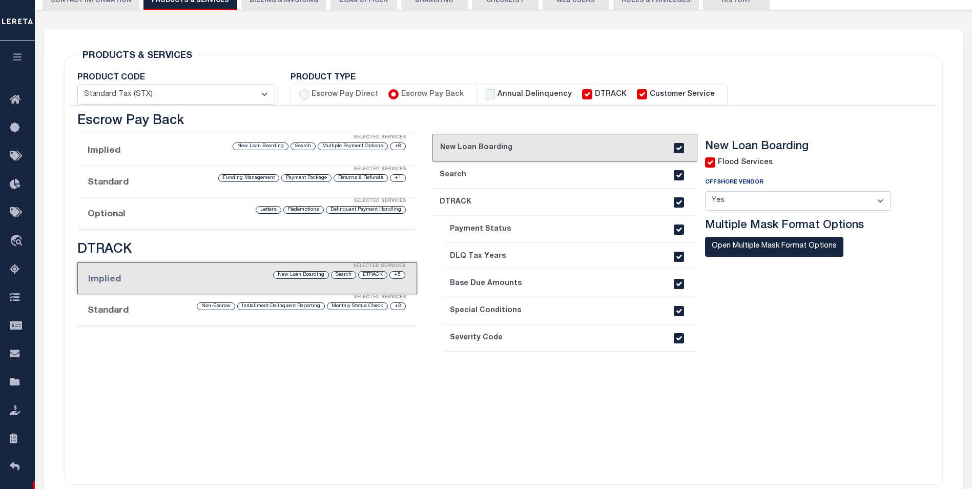
click at [200, 299] on div "Selected Services" at bounding box center [258, 297] width 340 height 20
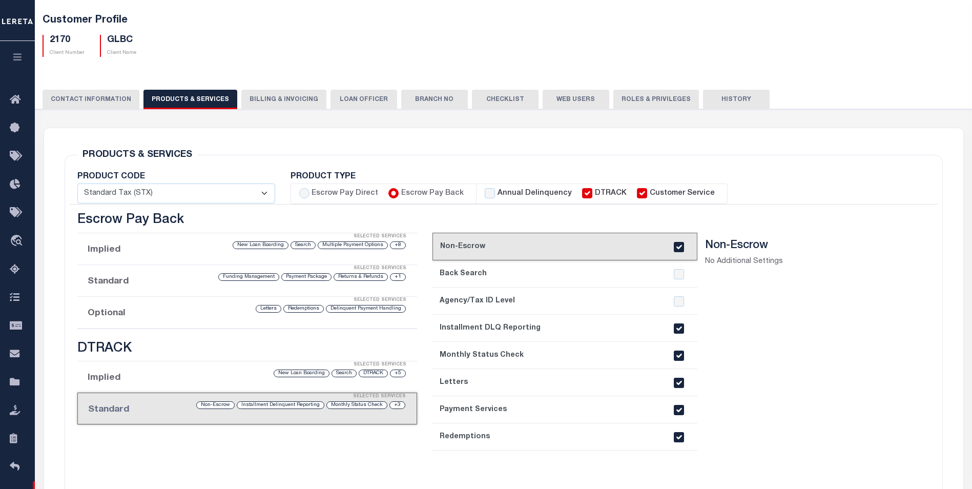
scroll to position [51, 0]
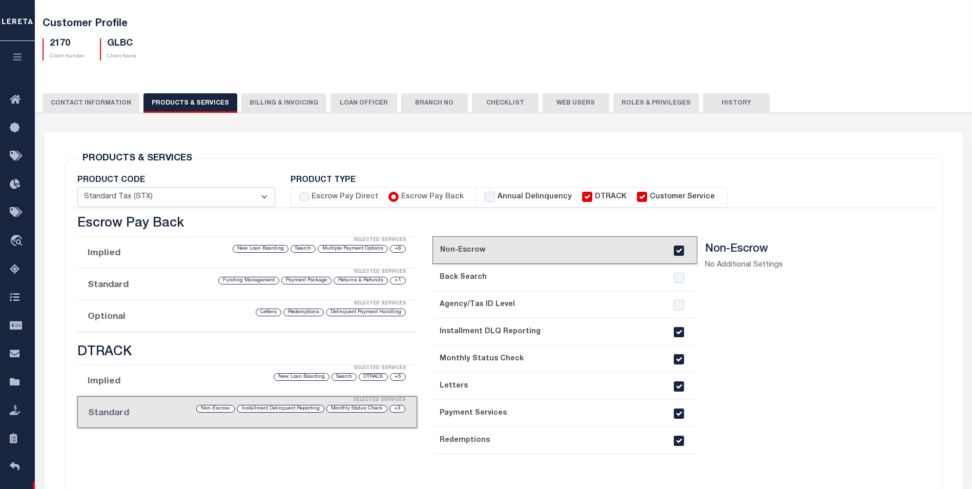
click at [274, 100] on button "Billing & Invoicing" at bounding box center [283, 102] width 85 height 19
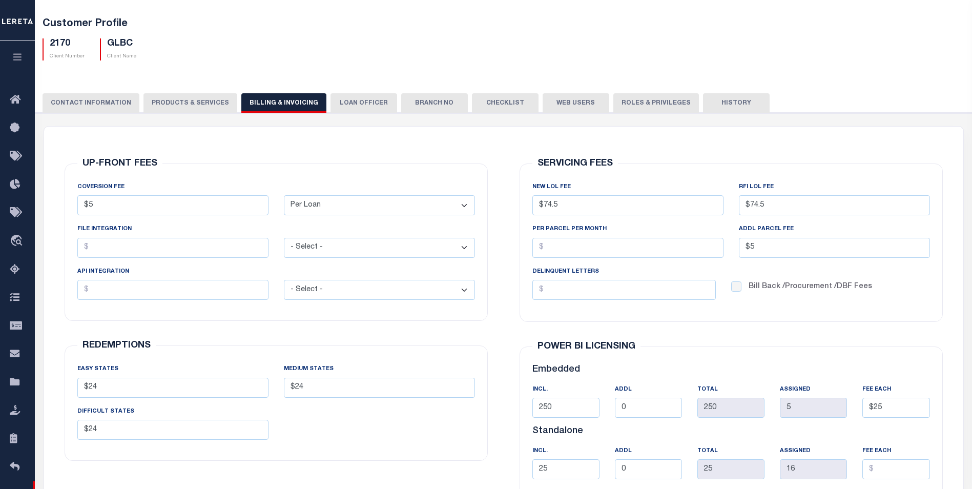
click at [363, 93] on button "LOAN OFFICER" at bounding box center [363, 102] width 67 height 19
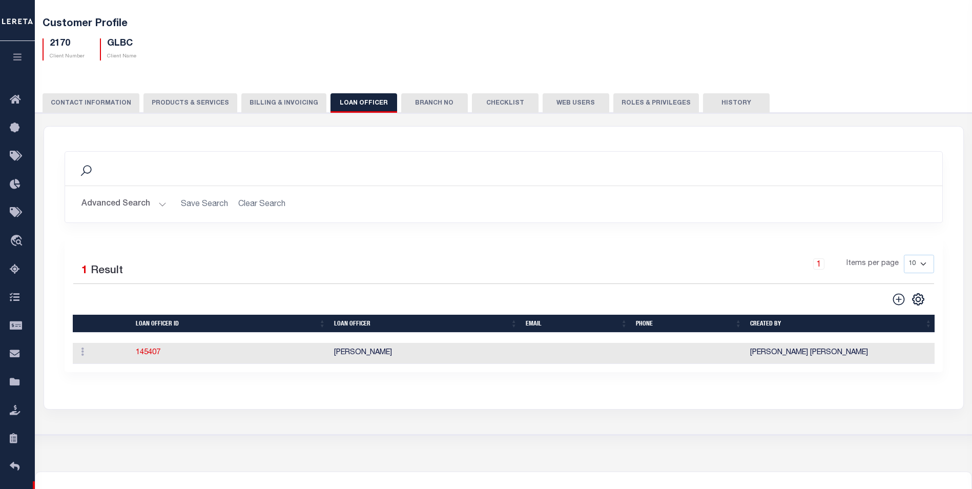
click at [428, 103] on button "Branch No" at bounding box center [434, 102] width 67 height 19
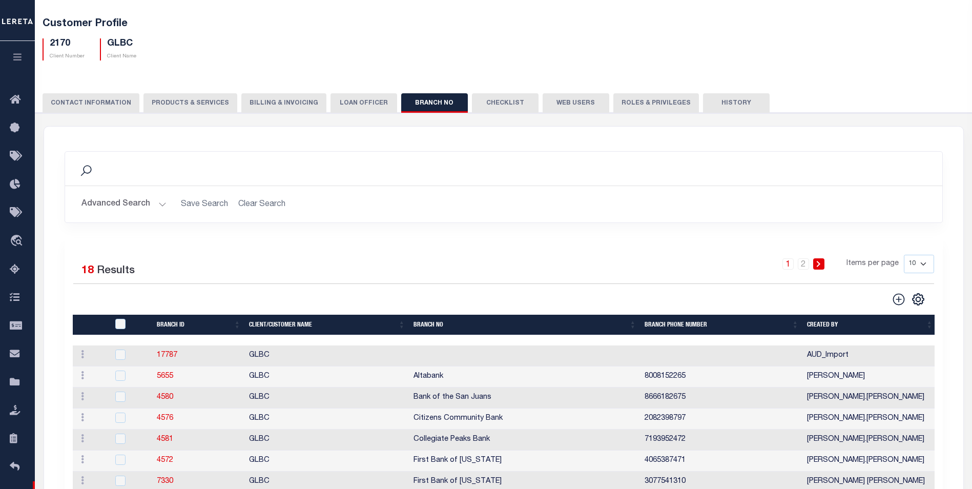
click at [490, 99] on button "Checklist" at bounding box center [505, 102] width 67 height 19
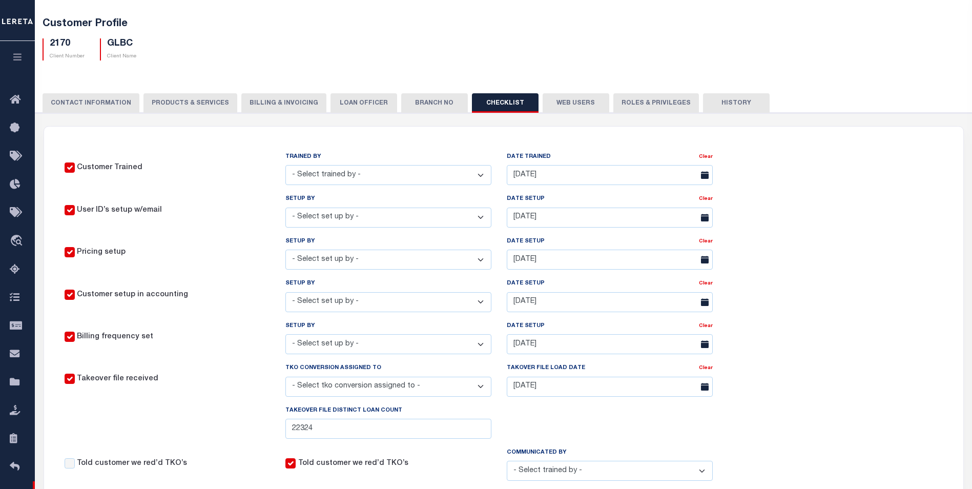
click at [567, 92] on div "CONTACT INFORMATION PRODUCTS & SERVICES PRODUCTS & SERVICES Billing & Invoicing…" at bounding box center [503, 464] width 947 height 767
click at [571, 98] on button "Web Users" at bounding box center [576, 102] width 67 height 19
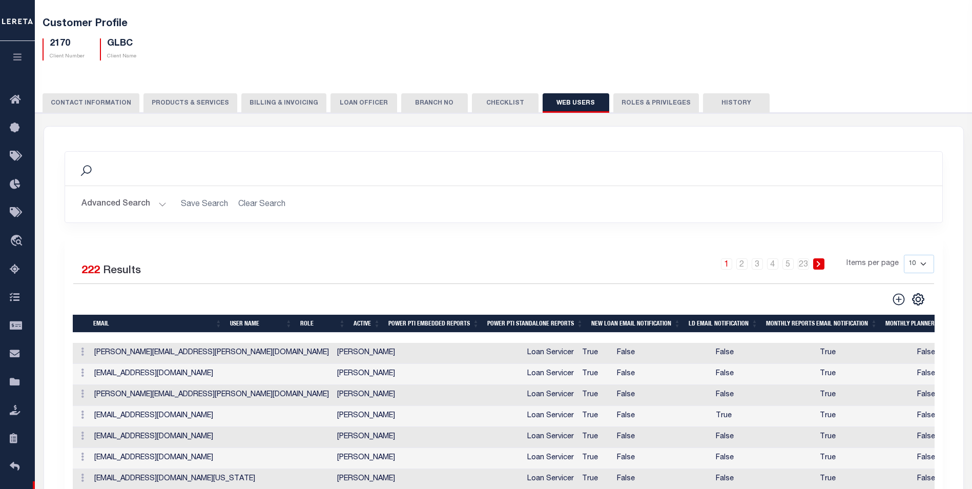
click at [637, 108] on button "Roles & Privileges" at bounding box center [656, 102] width 86 height 19
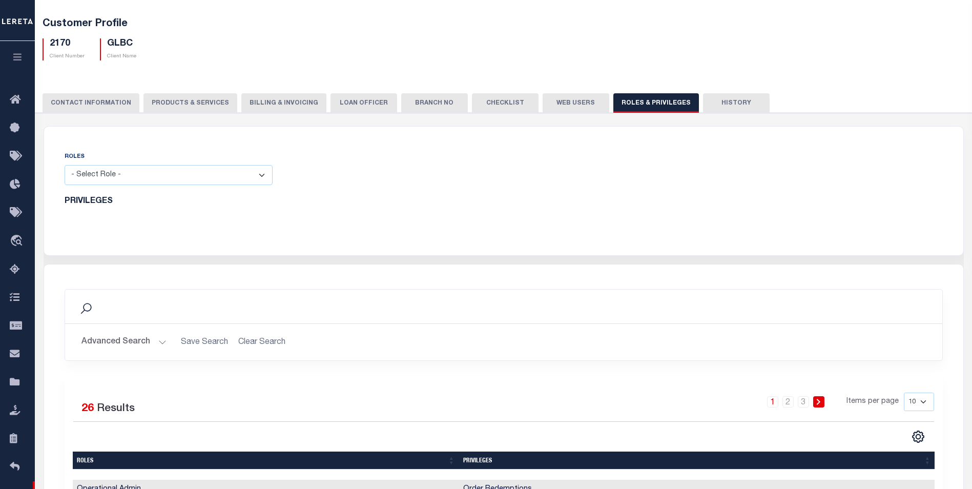
click at [703, 108] on button "History" at bounding box center [736, 102] width 67 height 19
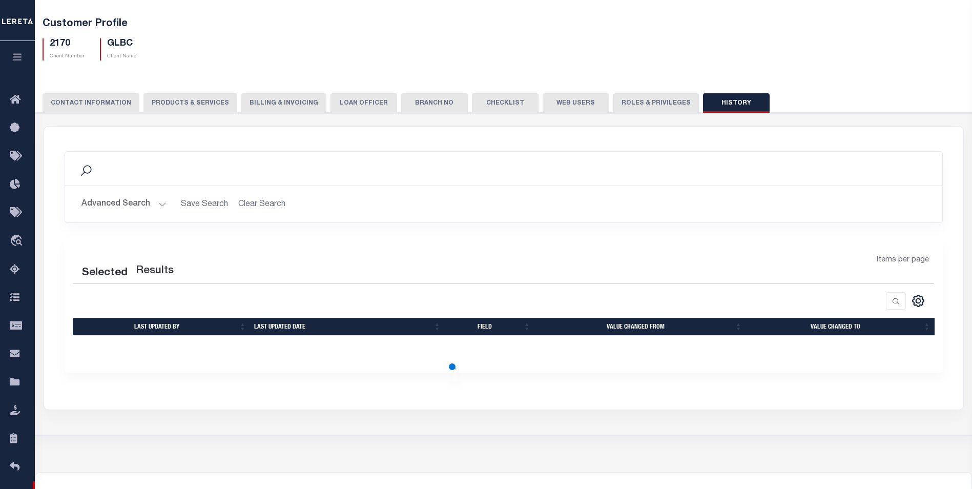
click at [173, 111] on button "PRODUCTS & SERVICES" at bounding box center [190, 102] width 94 height 19
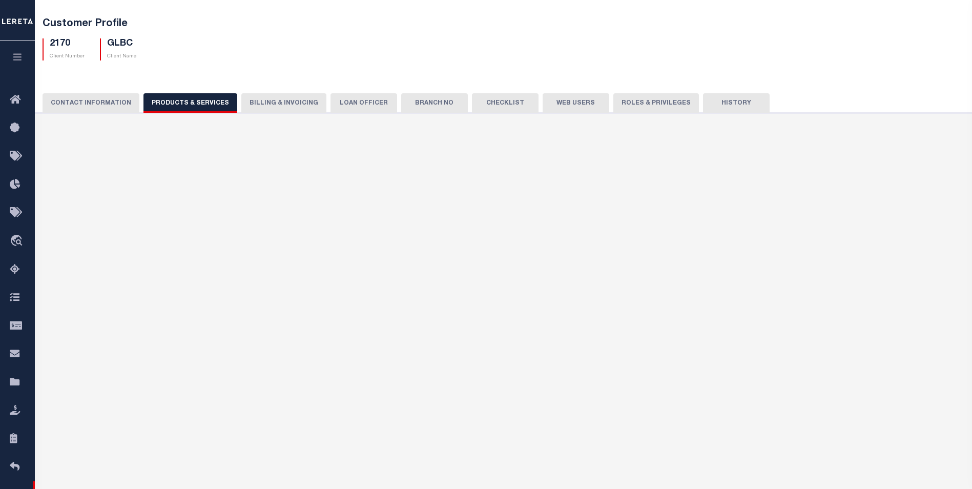
select select "STX"
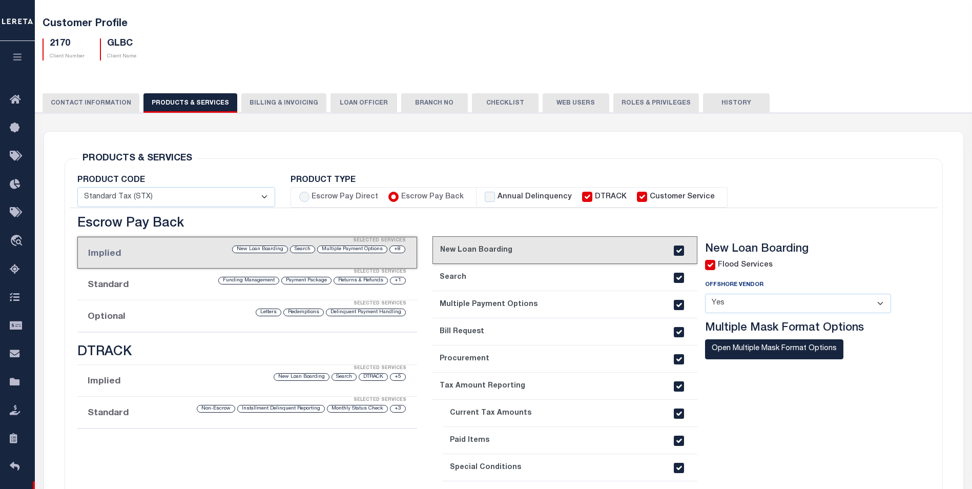
click at [496, 293] on link "3. Multiple Payment Options" at bounding box center [564, 304] width 265 height 27
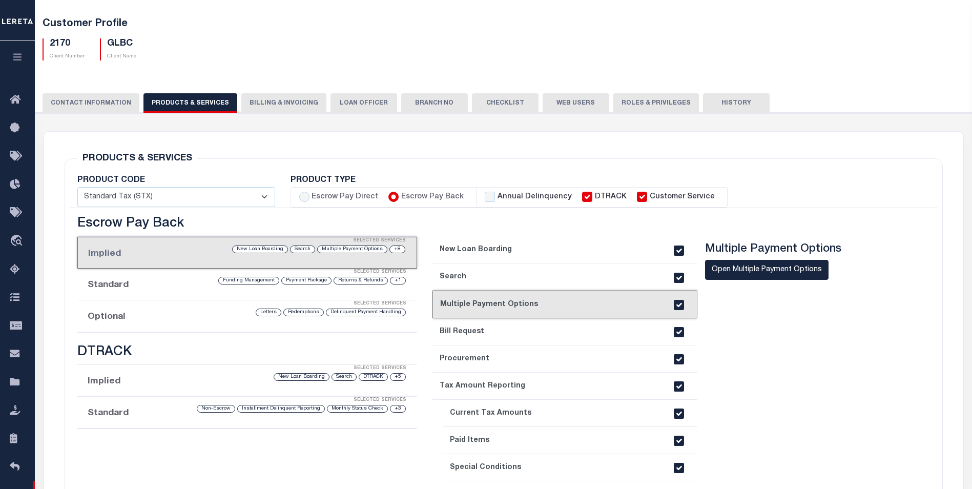
click at [501, 279] on link "2. Search" at bounding box center [564, 276] width 265 height 27
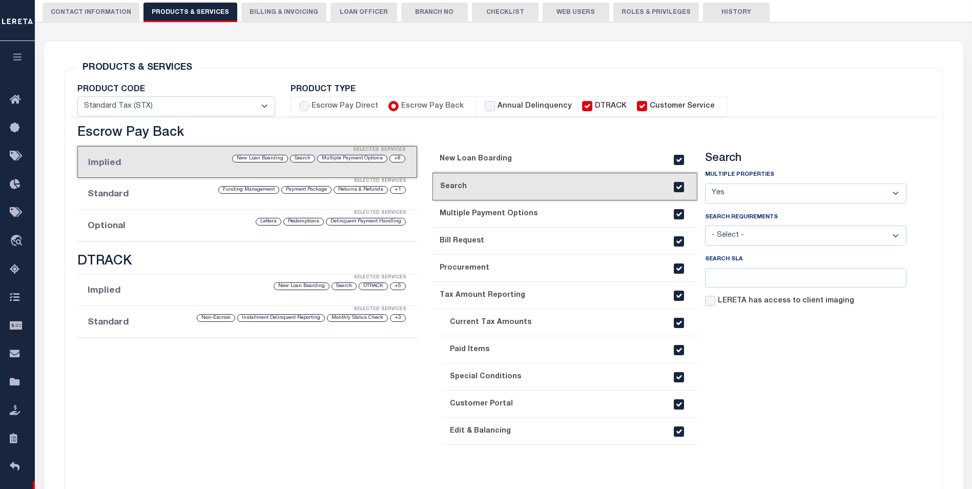
scroll to position [154, 0]
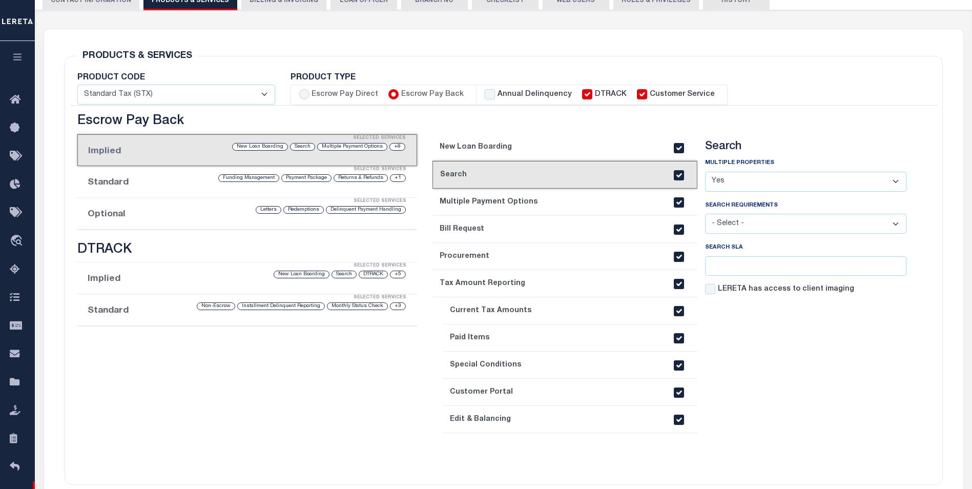
click at [517, 204] on link "3. Multiple Payment Options" at bounding box center [564, 202] width 265 height 27
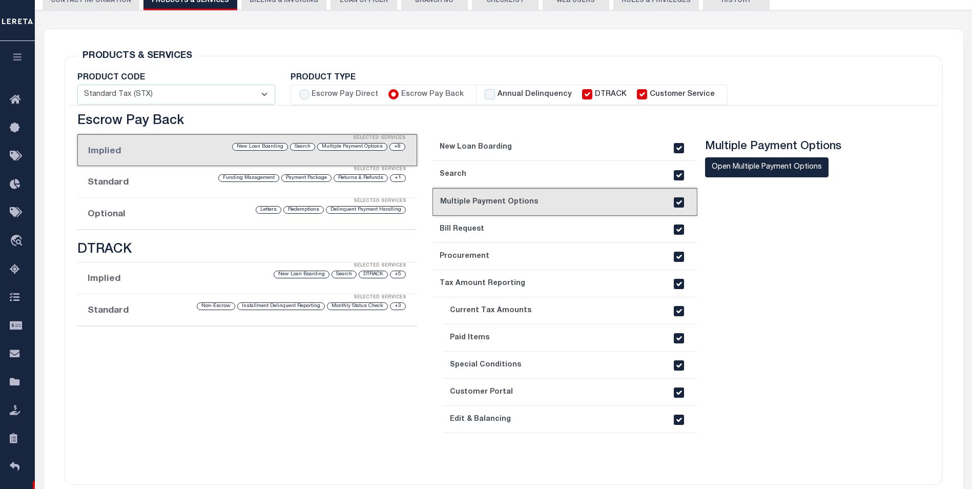
click at [514, 227] on link "4. Bill Request" at bounding box center [564, 229] width 265 height 27
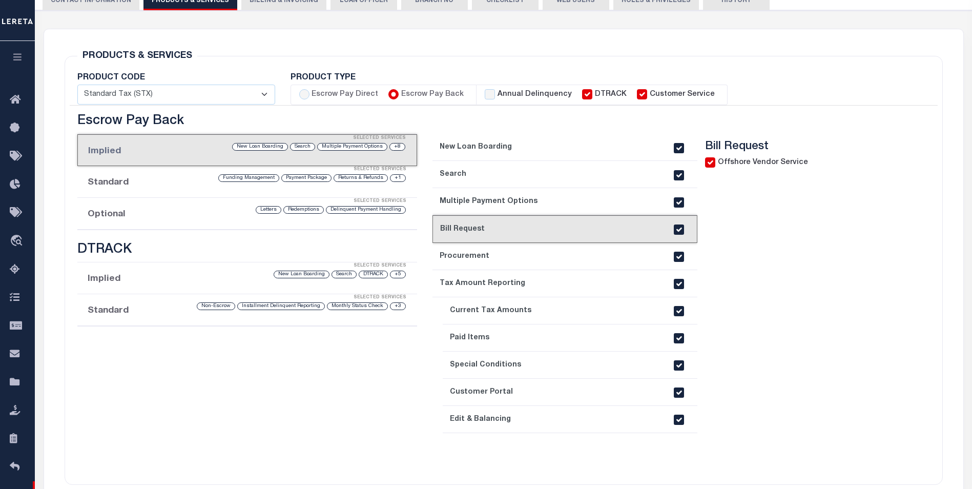
click at [518, 250] on link "5. Procurement" at bounding box center [564, 256] width 265 height 27
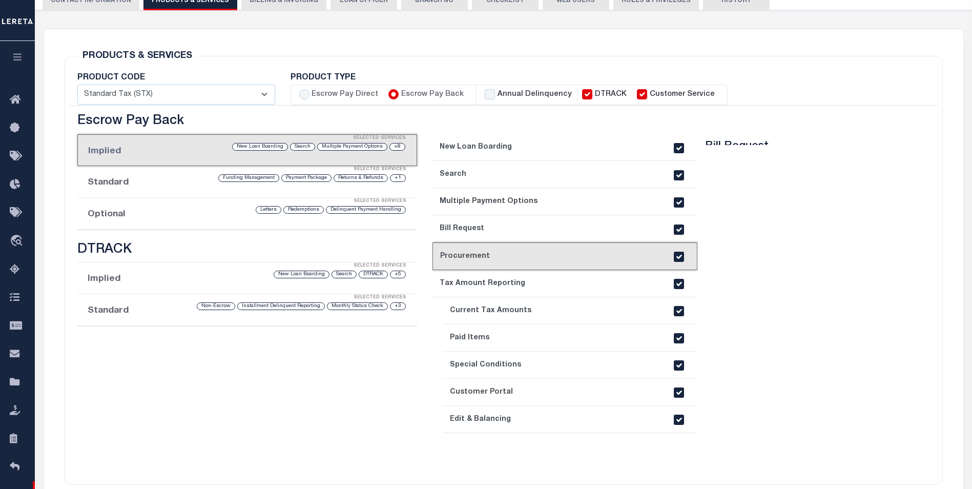
click at [530, 286] on link "6. Tax Amount Reporting" at bounding box center [564, 283] width 265 height 27
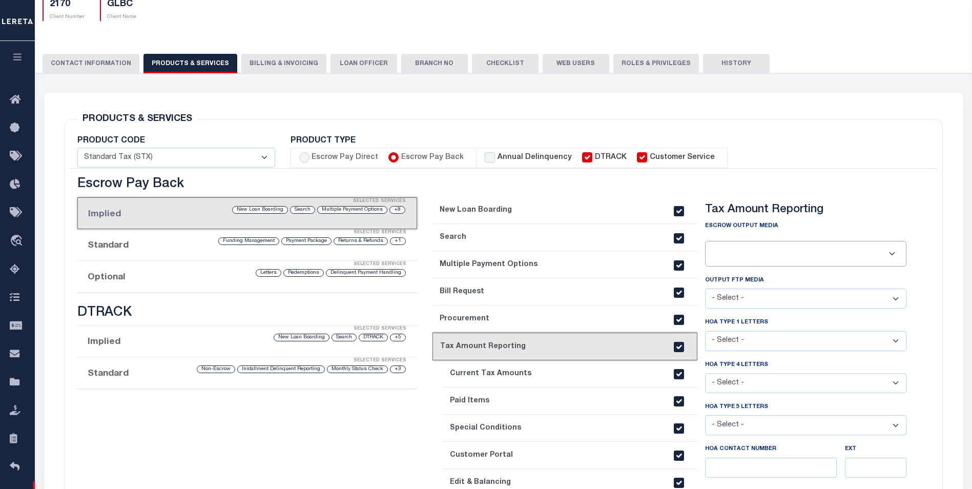
scroll to position [0, 0]
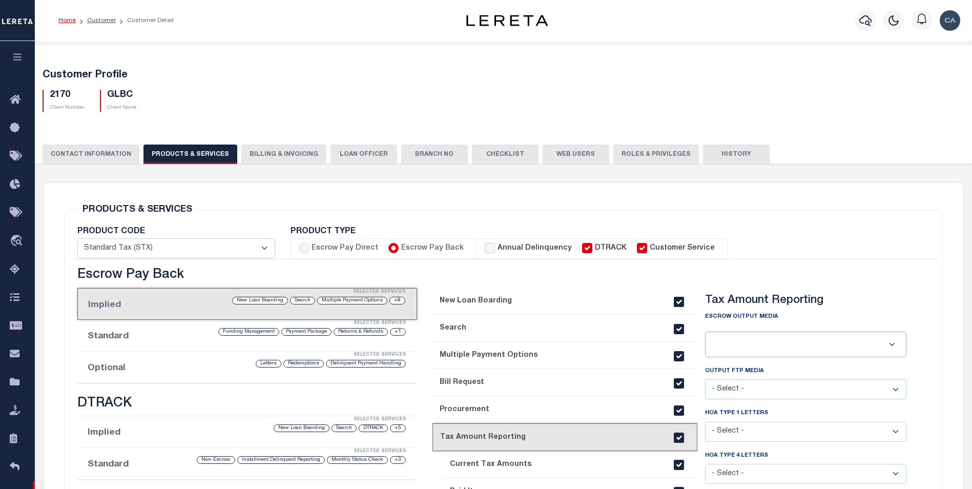
click at [184, 120] on div "Customer Profile 2170 Client Number GLBC Client Name" at bounding box center [504, 496] width 948 height 905
click at [125, 156] on button "CONTACT INFORMATION" at bounding box center [91, 153] width 97 height 19
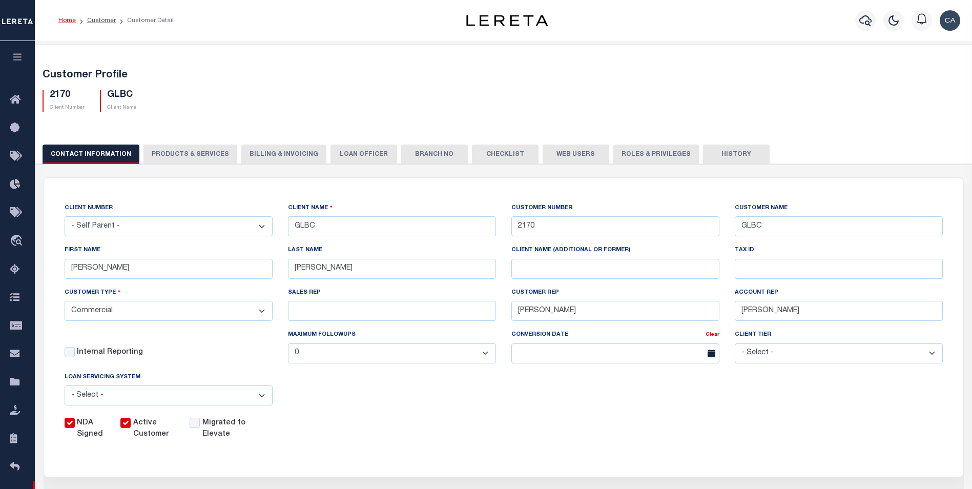
drag, startPoint x: 463, startPoint y: 404, endPoint x: 458, endPoint y: 400, distance: 6.3
click at [463, 403] on div "CLIENT NUMBER - Self Parent - 1011 1012 1013 1014 1016 1017 1018 101814 101862 …" at bounding box center [503, 321] width 893 height 238
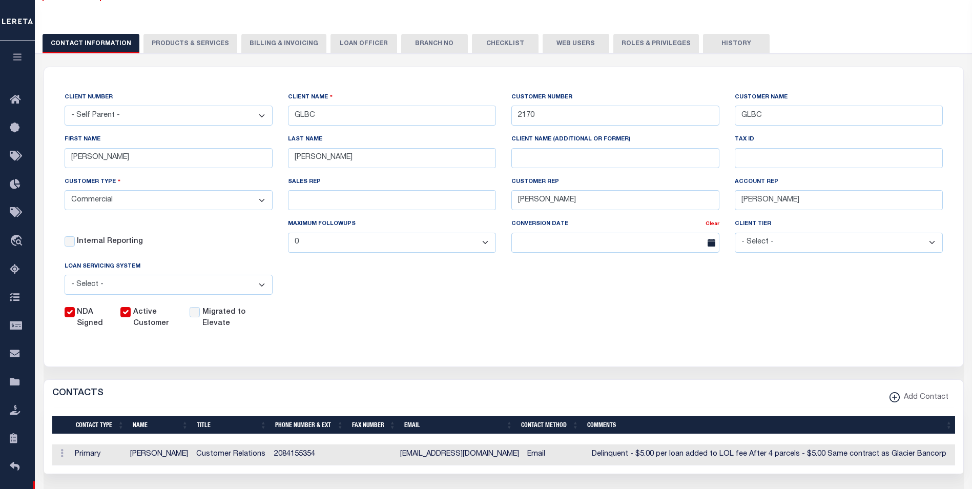
scroll to position [102, 0]
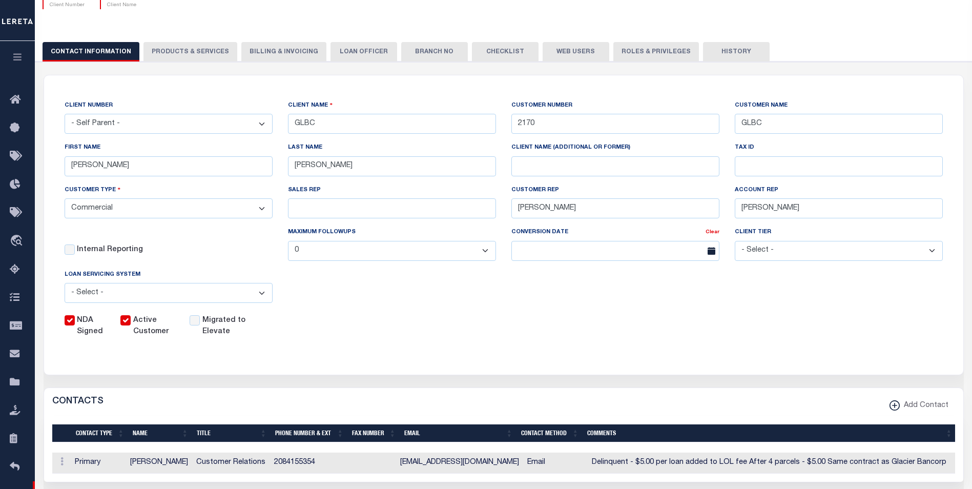
click at [198, 292] on select "- Select - Jack Henry Silverlake FICS Fiserv MSP Other" at bounding box center [169, 293] width 208 height 20
click at [196, 217] on select "- Select - Residential Commercial Mixed Portfolio" at bounding box center [169, 208] width 208 height 20
click at [196, 212] on select "- Select - Residential Commercial Mixed Portfolio" at bounding box center [169, 208] width 208 height 20
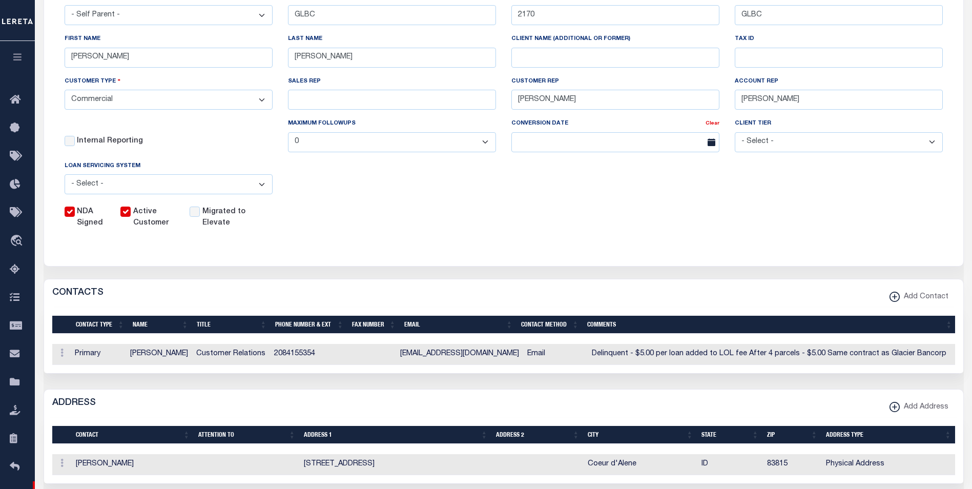
scroll to position [51, 0]
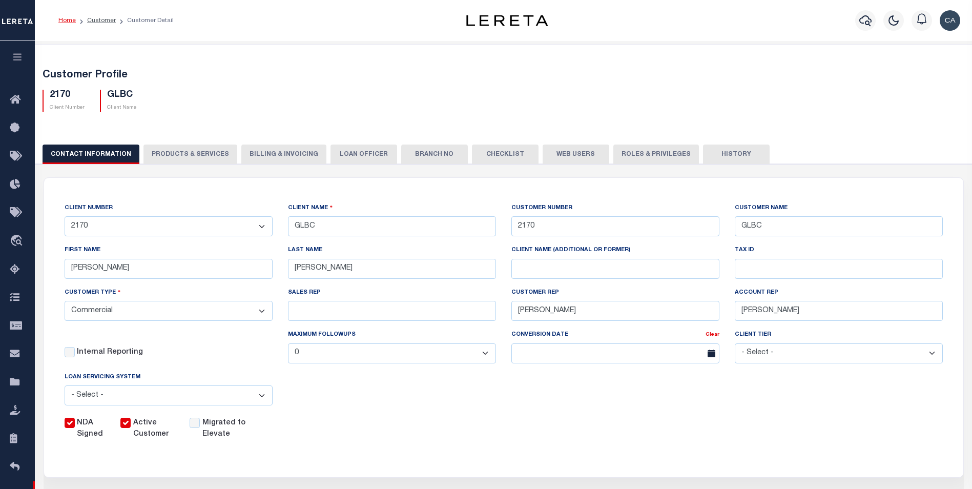
select select "Commercial"
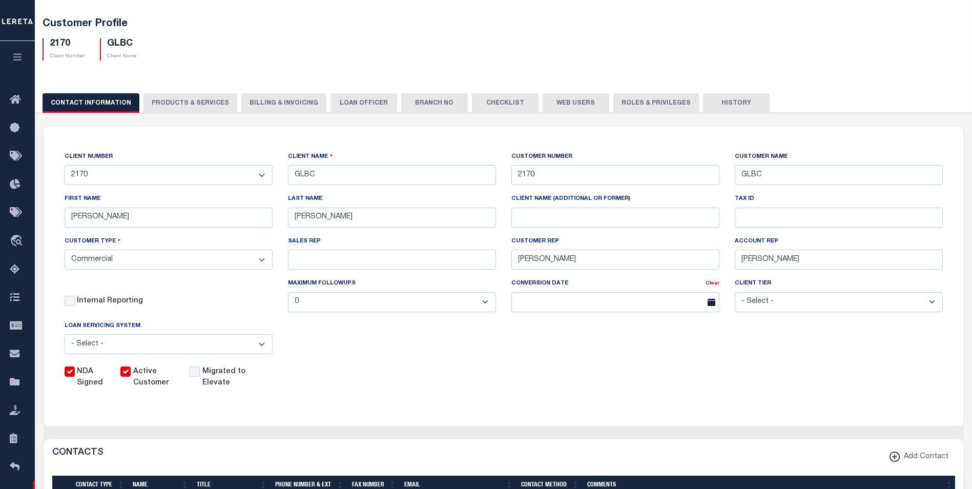
click at [549, 426] on form "CLIENT NUMBER - Self Parent - 1011 1012 1013 1014 1016 1017 1018 101814 101862 …" at bounding box center [503, 276] width 919 height 299
